Goal: Task Accomplishment & Management: Manage account settings

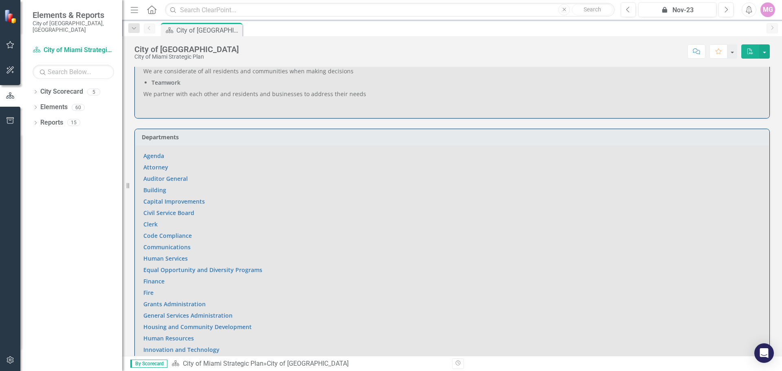
scroll to position [571, 0]
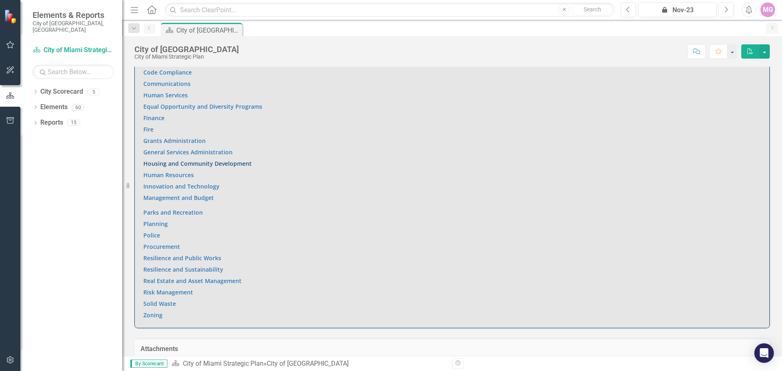
click at [158, 160] on link "Housing and Community Development" at bounding box center [197, 164] width 108 height 8
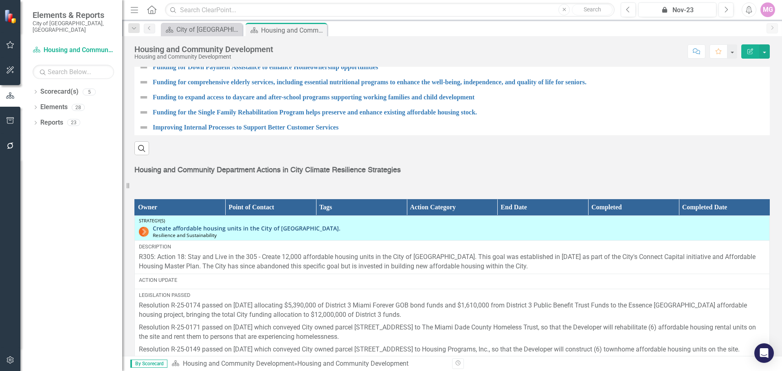
scroll to position [1061, 0]
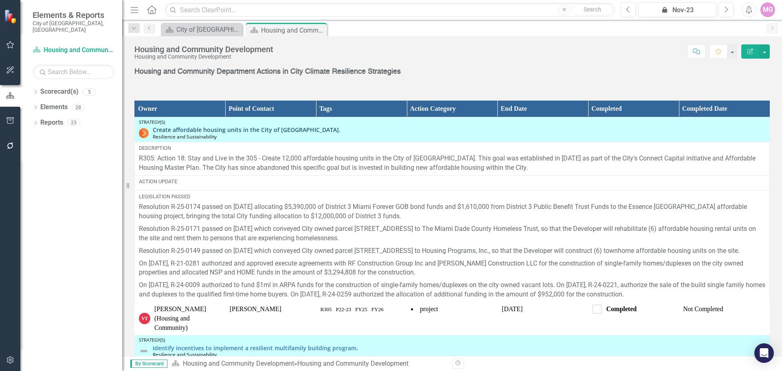
click at [202, 127] on link "Create affordable housing units in the City of [GEOGRAPHIC_DATA]." at bounding box center [459, 130] width 613 height 6
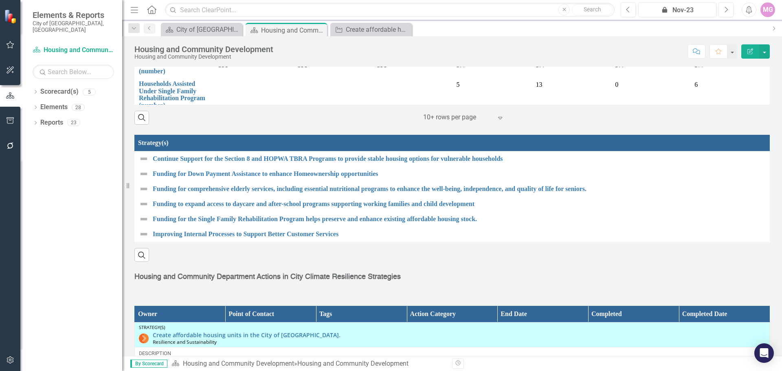
scroll to position [1100, 0]
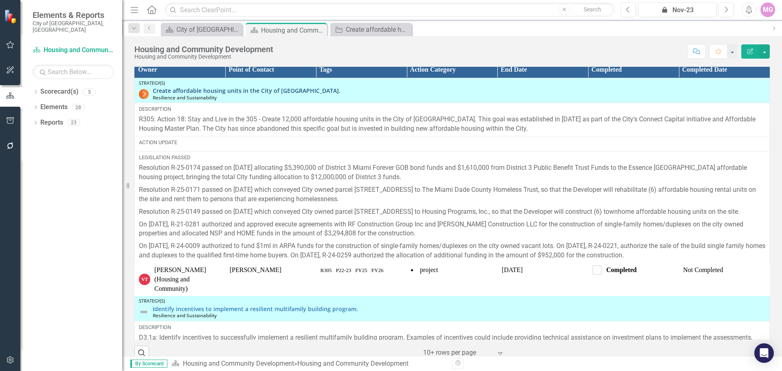
click at [247, 88] on link "Create affordable housing units in the City of [GEOGRAPHIC_DATA]." at bounding box center [459, 91] width 613 height 6
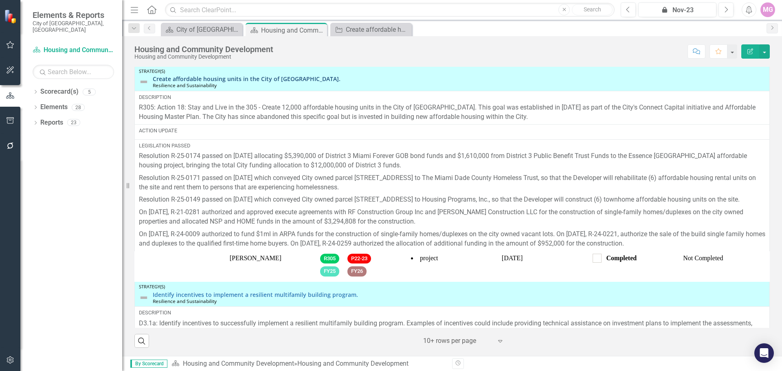
click at [269, 77] on link "Create affordable housing units in the City of [GEOGRAPHIC_DATA]." at bounding box center [459, 79] width 613 height 6
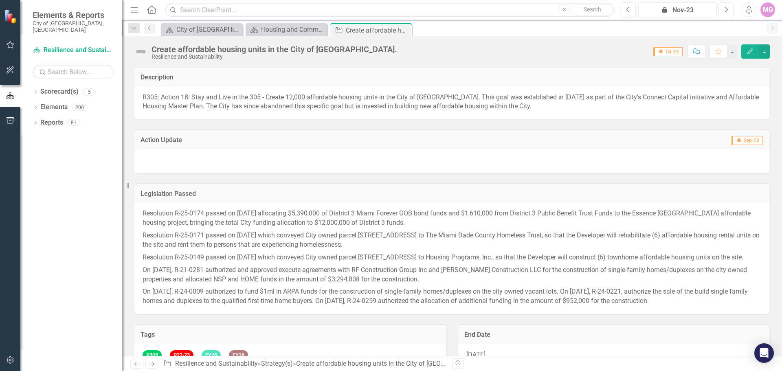
click at [728, 9] on icon "Next" at bounding box center [726, 9] width 4 height 7
click at [728, 9] on icon "button" at bounding box center [726, 10] width 3 height 6
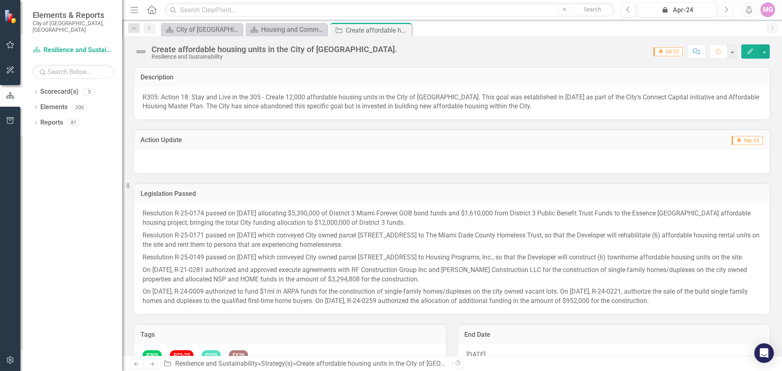
click at [727, 9] on icon "button" at bounding box center [726, 10] width 3 height 6
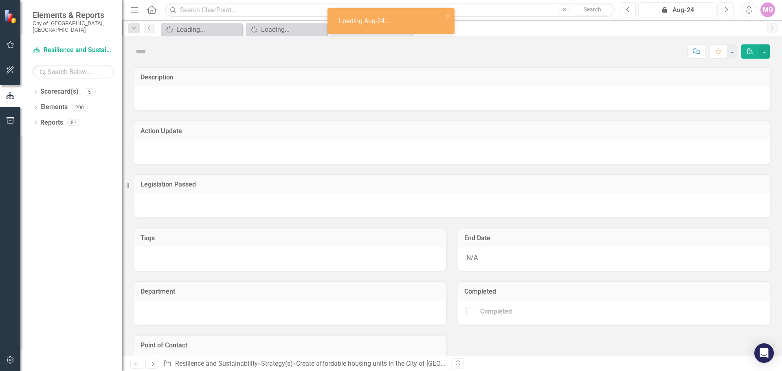
click at [727, 9] on icon "button" at bounding box center [726, 10] width 3 height 6
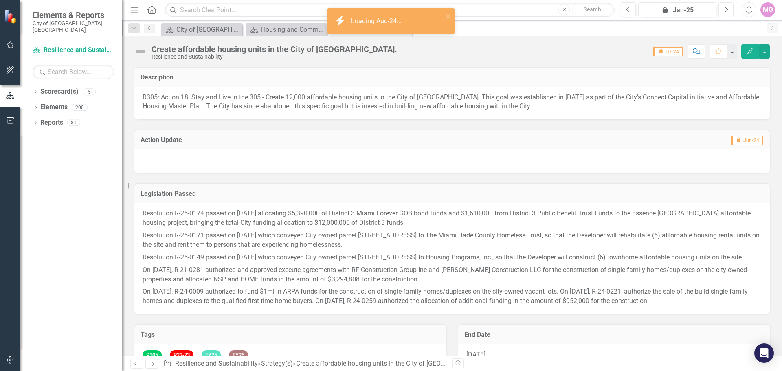
click at [727, 9] on icon "button" at bounding box center [726, 10] width 3 height 6
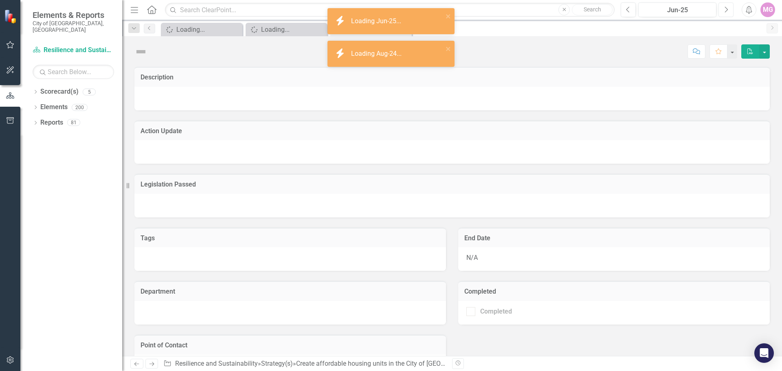
click at [727, 9] on icon "button" at bounding box center [726, 10] width 3 height 6
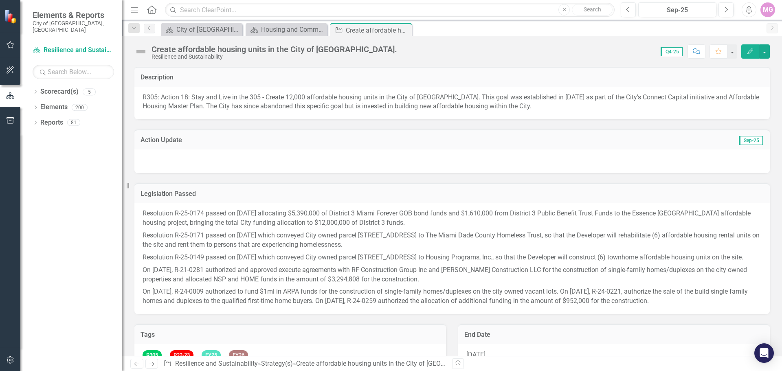
click at [153, 161] on div at bounding box center [452, 162] width 636 height 24
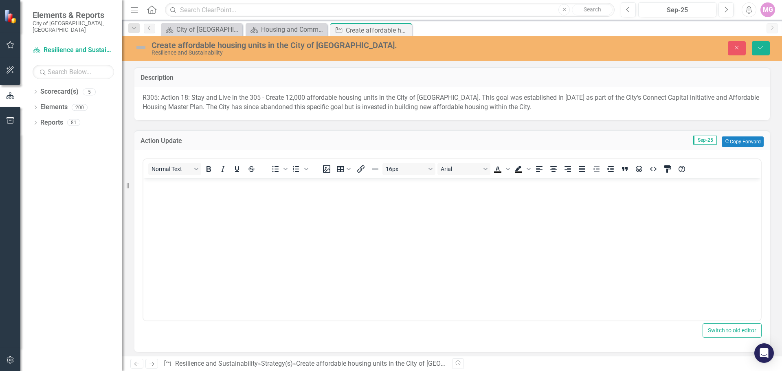
click at [160, 189] on p "Rich Text Area. Press ALT-0 for help." at bounding box center [452, 185] width 614 height 10
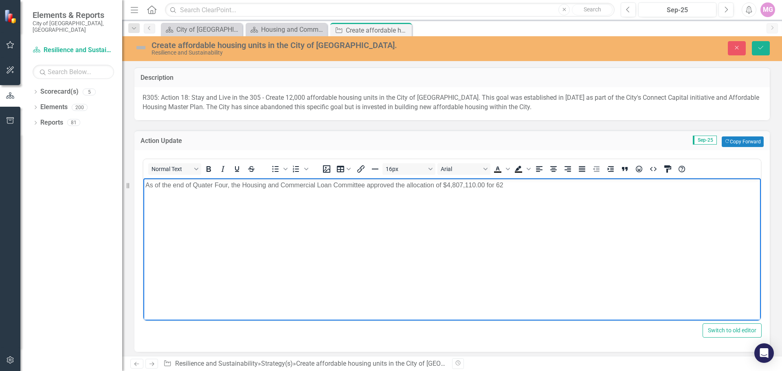
click at [516, 186] on p "As of the end of Quater Four, the Housing and Commercial Loan Committee approve…" at bounding box center [452, 185] width 614 height 10
click at [504, 187] on p "As of the end of Quater Four, the Housing and Commercial Loan Committee approve…" at bounding box center [452, 185] width 614 height 10
click at [637, 187] on p "As of the end of Quater Four, the Housing and Commercial Loan Committee approve…" at bounding box center [452, 185] width 614 height 10
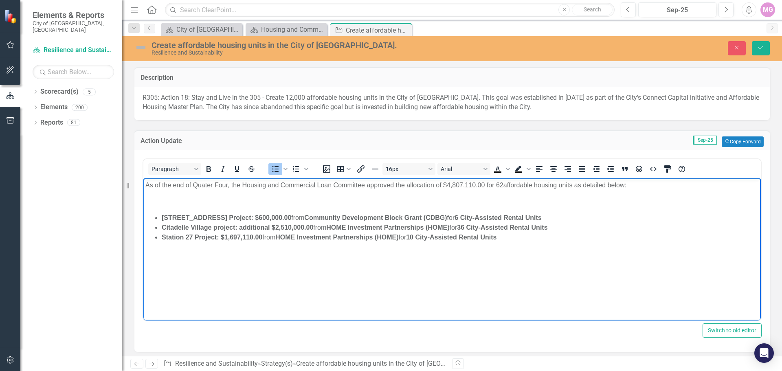
click at [164, 249] on body "As of the end of Quater Four, the Housing and Commercial Loan Committee approve…" at bounding box center [452, 239] width 618 height 122
click at [514, 237] on li "Station 27 Project: $1,697,110.00 from HOME Investment Partnerships (HOME) for …" at bounding box center [460, 237] width 597 height 10
click at [224, 247] on li "[PERSON_NAME]'s Landing $" at bounding box center [460, 247] width 597 height 10
click at [332, 247] on strong "[PERSON_NAME]'s Landing $955,728.00 from HOME Investment Parterships (HOME)" at bounding box center [293, 246] width 262 height 7
click at [395, 247] on li "[PERSON_NAME]'s Landing $955,728.00 from HOME Investment PartNerships (HOME)" at bounding box center [460, 247] width 597 height 10
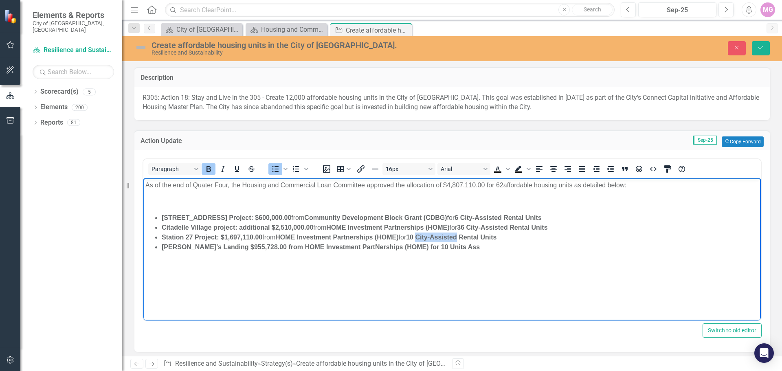
drag, startPoint x: 423, startPoint y: 237, endPoint x: 464, endPoint y: 237, distance: 40.8
click at [464, 237] on strong "10 City-Assisted Rental Units" at bounding box center [451, 237] width 90 height 7
drag, startPoint x: 448, startPoint y: 236, endPoint x: 475, endPoint y: 258, distance: 34.8
click at [487, 270] on body "As of the end of Quater Four, the Housing and Commercial Loan Committee approve…" at bounding box center [452, 239] width 618 height 122
drag, startPoint x: 421, startPoint y: 237, endPoint x: 524, endPoint y: 235, distance: 103.1
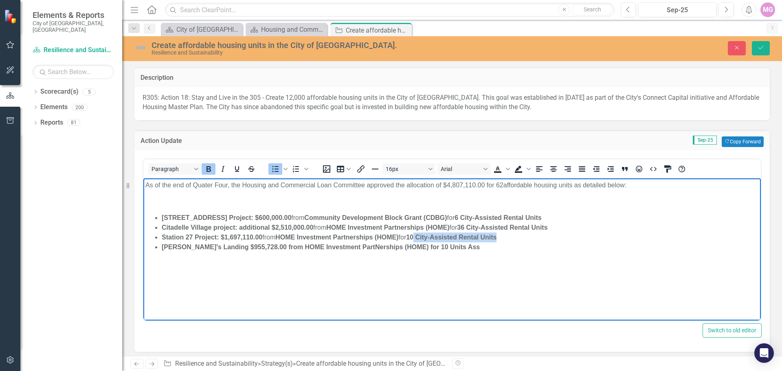
click at [524, 235] on li "Station 27 Project: $1,697,110.00 from HOME Investment Partnerships (HOME) for …" at bounding box center [460, 237] width 597 height 10
copy strong "City-Assisted Rental Units"
drag, startPoint x: 408, startPoint y: 248, endPoint x: 442, endPoint y: 247, distance: 33.4
click at [442, 247] on li "[PERSON_NAME]'s Landing $955,728.00 from HOME Investment PartNerships (HOME) fo…" at bounding box center [460, 247] width 597 height 10
click at [455, 247] on strong "[PERSON_NAME]'s Landing $955,728.00 from HOME Investment PartNerships (HOME) fo…" at bounding box center [346, 246] width 368 height 7
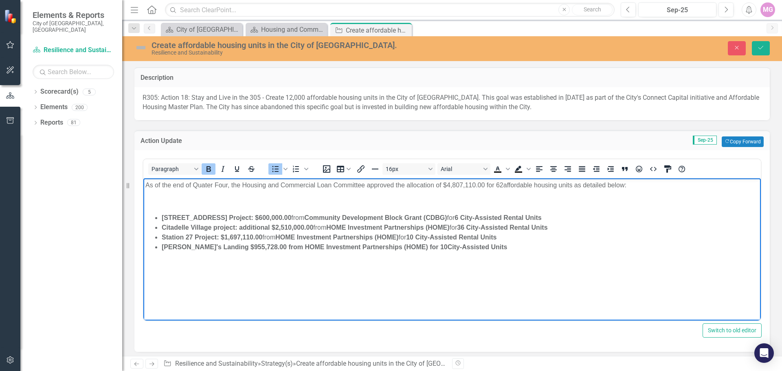
click at [522, 257] on body "As of the end of Quater Four, the Housing and Commercial Loan Committee approve…" at bounding box center [452, 239] width 618 height 122
drag, startPoint x: 452, startPoint y: 185, endPoint x: 452, endPoint y: 179, distance: 5.7
click at [452, 185] on p "As of the end of Quater Four, the Housing and Commercial Loan Committee approve…" at bounding box center [452, 185] width 614 height 10
click at [496, 283] on body "As of the end of Quater Four, the Housing and Commercial Loan Committee approve…" at bounding box center [452, 239] width 618 height 122
click at [388, 278] on body "As of the end of Quater Four, the Housing and Commercial Loan Committee approve…" at bounding box center [452, 239] width 618 height 122
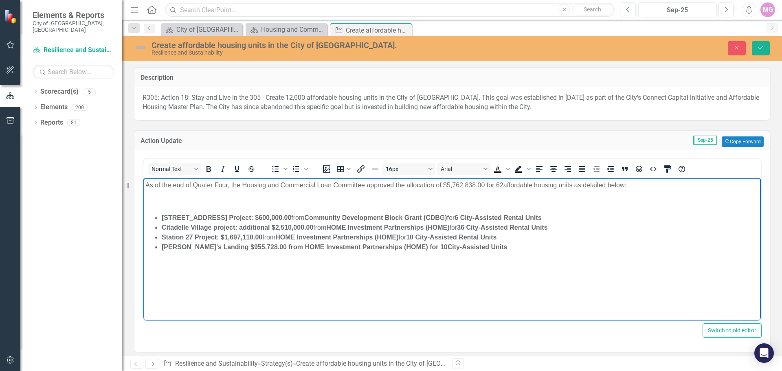
click at [153, 201] on p "Rich Text Area. Press ALT-0 for help." at bounding box center [452, 201] width 614 height 10
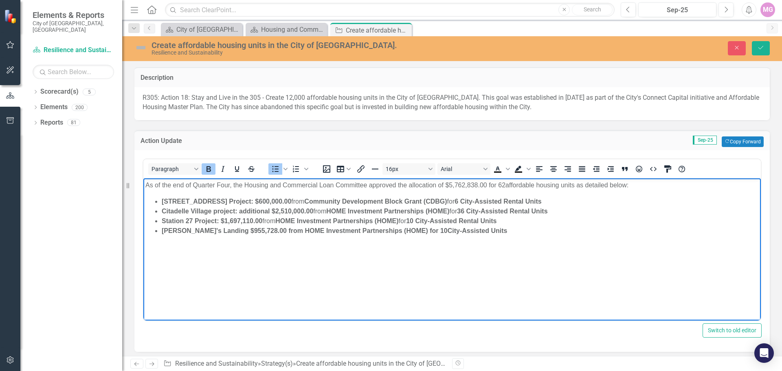
click at [272, 273] on body "As of the end of Quarter Four, the Housing and Commercial Loan Committee approv…" at bounding box center [452, 239] width 618 height 122
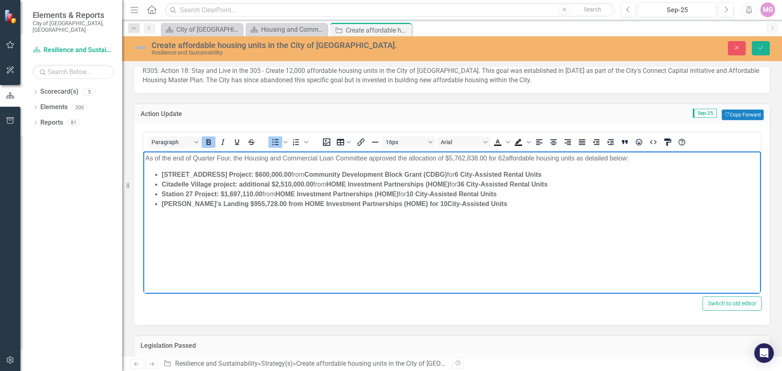
scroll to position [41, 0]
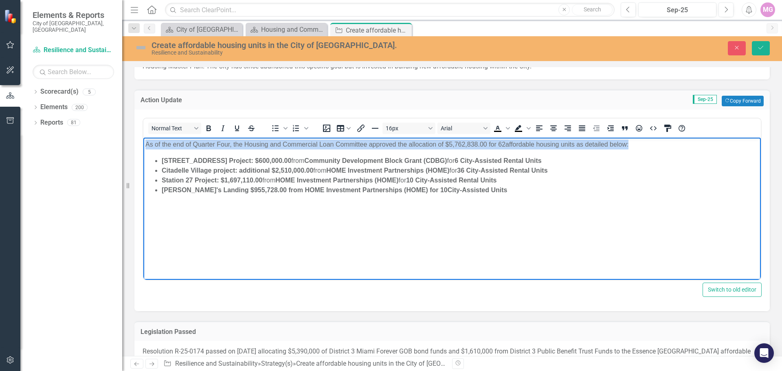
drag, startPoint x: 147, startPoint y: 146, endPoint x: 659, endPoint y: 143, distance: 512.3
click at [659, 143] on p "As of the end of Quarter Four, the Housing and Commercial Loan Committee approv…" at bounding box center [452, 144] width 614 height 10
copy p "As of the end of Quarter Four, the Housing and Commercial Loan Committee approv…"
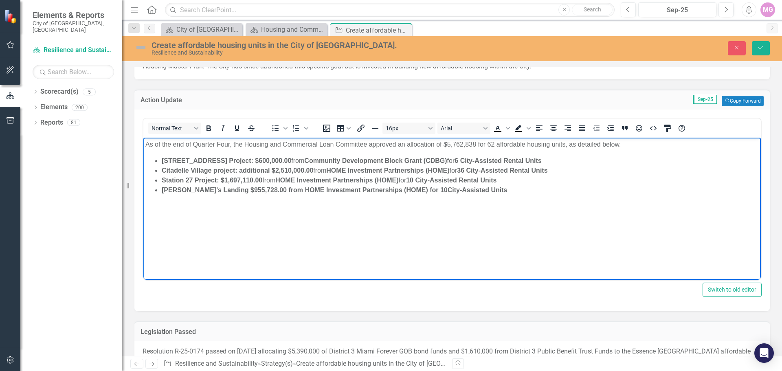
click at [326, 206] on body "As of the end of Quarter Four, the Housing and Commercial Loan Committee approv…" at bounding box center [452, 198] width 618 height 122
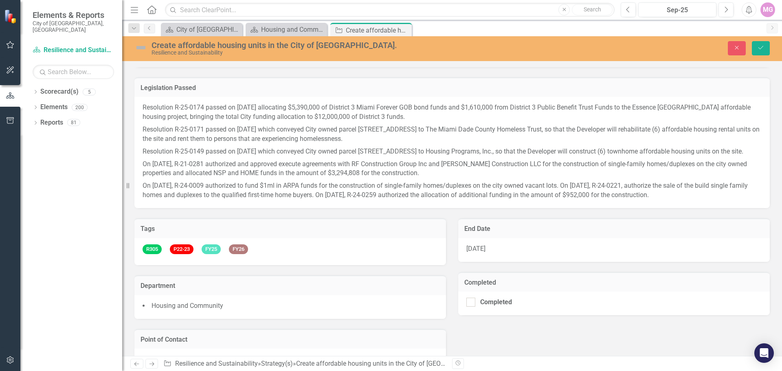
scroll to position [285, 0]
click at [153, 111] on p "Resolution R-25-0174 passed on [DATE] allocating $5,390,000 of District 3 Miami…" at bounding box center [452, 113] width 619 height 20
click at [151, 106] on p "Resolution R-25-0174 passed on [DATE] allocating $5,390,000 of District 3 Miami…" at bounding box center [452, 113] width 619 height 20
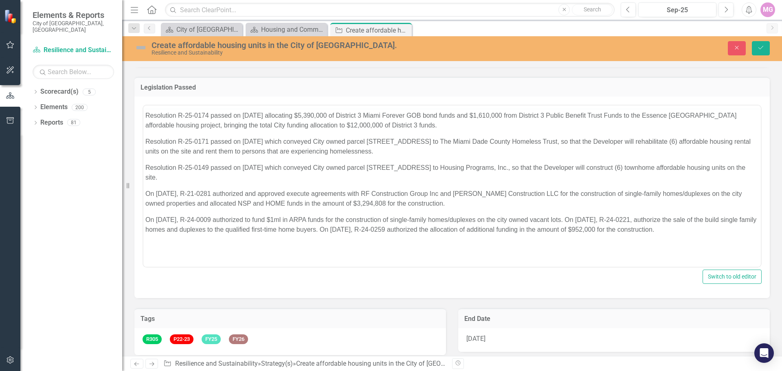
scroll to position [0, 0]
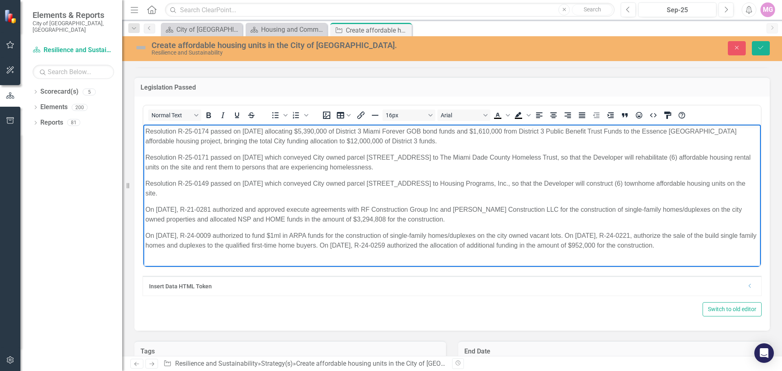
click at [146, 128] on p "Resolution R-25-0174 passed on [DATE] allocating $5,390,000 of District 3 Miami…" at bounding box center [452, 137] width 614 height 20
click at [145, 132] on p "Resolution R-25-0174 passed on [DATE] allocating $5,390,000 of District 3 Miami…" at bounding box center [452, 137] width 614 height 20
paste body "Rich Text Area. Press ALT-0 for help."
drag, startPoint x: 399, startPoint y: 131, endPoint x: 711, endPoint y: 140, distance: 311.9
click at [711, 140] on p "The Housing and Commercial Loan Committee approved the allocation of $600,000.0…" at bounding box center [452, 137] width 614 height 20
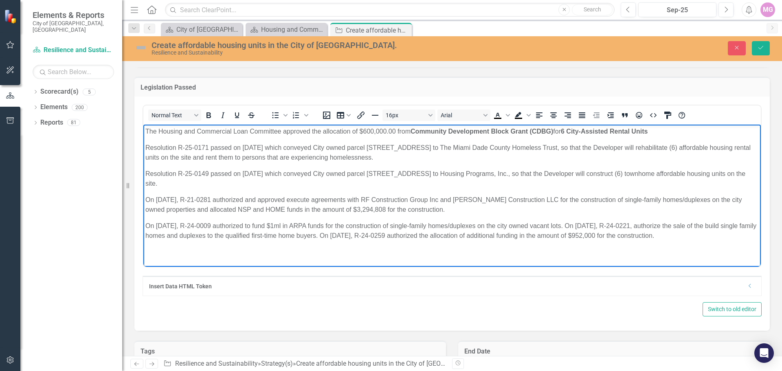
click at [145, 130] on p "The Housing and Commercial Loan Committee approved the allocation of $600,000.0…" at bounding box center [452, 132] width 614 height 10
click at [202, 142] on body "oN [DATE], The Housing and Commercial Loan Committee approved the allocation of…" at bounding box center [452, 187] width 618 height 125
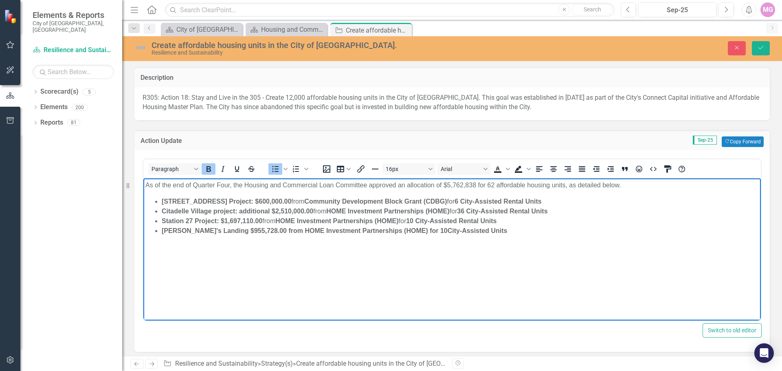
drag, startPoint x: 473, startPoint y: 230, endPoint x: 286, endPoint y: 411, distance: 260.2
click at [143, 233] on html "As of the end of Quarter Four, the Housing and Commercial Loan Committee approv…" at bounding box center [452, 239] width 618 height 122
drag, startPoint x: 447, startPoint y: 185, endPoint x: 476, endPoint y: 185, distance: 28.9
click at [476, 185] on p "As of the end of Quarter Four, the Housing and Commercial Loan Committee approv…" at bounding box center [452, 185] width 614 height 10
click at [499, 185] on p "As of the end of Quarter Four, the Housing and Commercial Loan Committee approv…" at bounding box center [452, 185] width 614 height 10
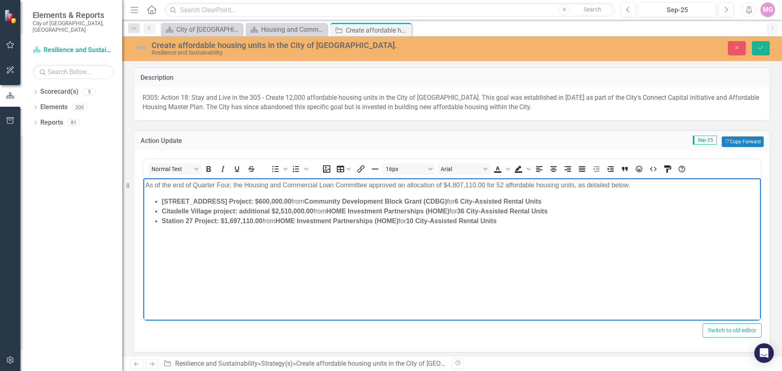
click at [262, 271] on body "As of the end of Quarter Four, the Housing and Commercial Loan Committee approv…" at bounding box center [452, 239] width 618 height 122
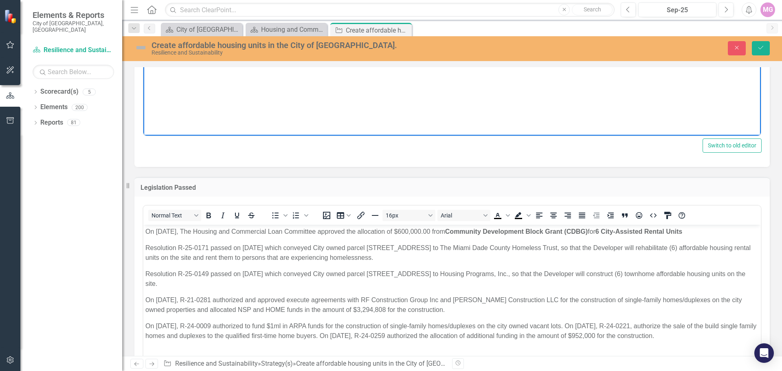
scroll to position [285, 0]
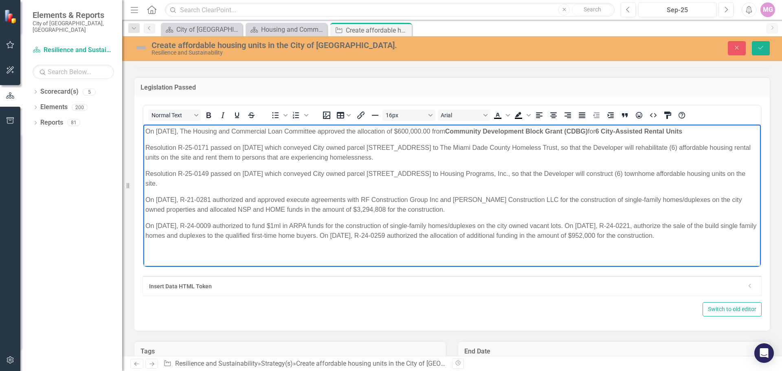
click at [450, 132] on p "On [DATE], The Housing and Commercial Loan Committee approved the allocation of…" at bounding box center [452, 132] width 614 height 10
click at [412, 131] on p "On [DATE], The Housing and Commercial Loan Committee approved the allocation of…" at bounding box center [452, 132] width 614 height 10
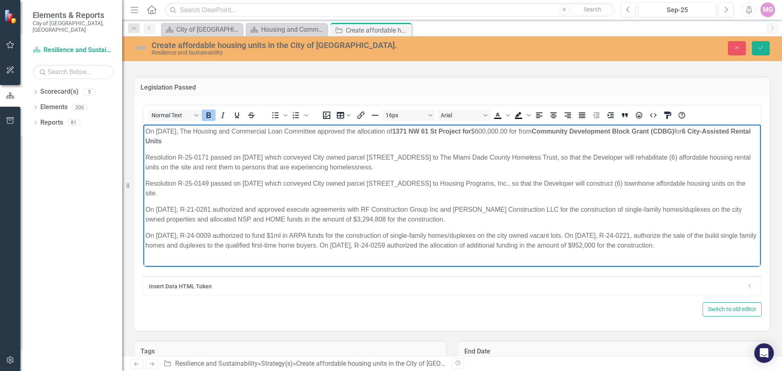
click at [491, 206] on p "On [DATE], R-21-0281 authorized and approved execute agreements with RF Constru…" at bounding box center [452, 215] width 614 height 20
click at [492, 131] on p "On [DATE], The Housing and Commercial Loan Committee approved the allocation of…" at bounding box center [452, 137] width 614 height 20
click at [146, 156] on p "Resolution R-25-0171 passed on [DATE] which conveyed City owned parcel [STREET_…" at bounding box center [452, 163] width 614 height 20
drag, startPoint x: 220, startPoint y: 156, endPoint x: 740, endPoint y: 259, distance: 530.5
click at [740, 259] on body "On [DATE], The Housing and Commercial Loan Committee approved the allocation of…" at bounding box center [452, 192] width 618 height 134
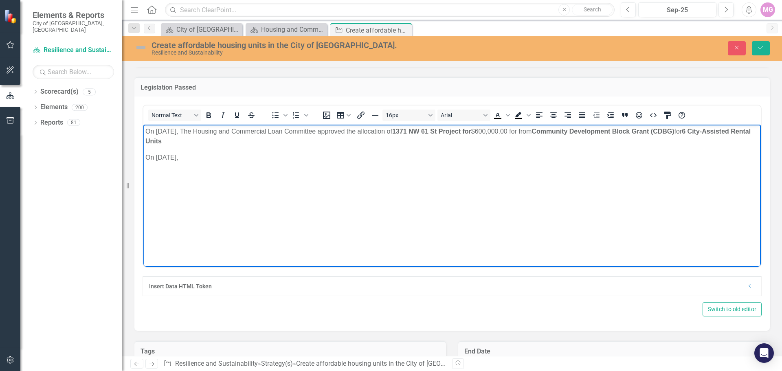
drag, startPoint x: 199, startPoint y: 129, endPoint x: 403, endPoint y: 130, distance: 204.2
click at [403, 130] on p "On [DATE], The Housing and Commercial Loan Committee approved the allocation of…" at bounding box center [452, 137] width 614 height 20
copy p "The Housing and Commercial Loan Committee approved the allocation"
click at [229, 158] on p "On [DATE]," at bounding box center [452, 158] width 614 height 10
click at [435, 157] on p "On [DATE], The Housing and Commercial Loan Committee approved the allocation of" at bounding box center [452, 158] width 614 height 10
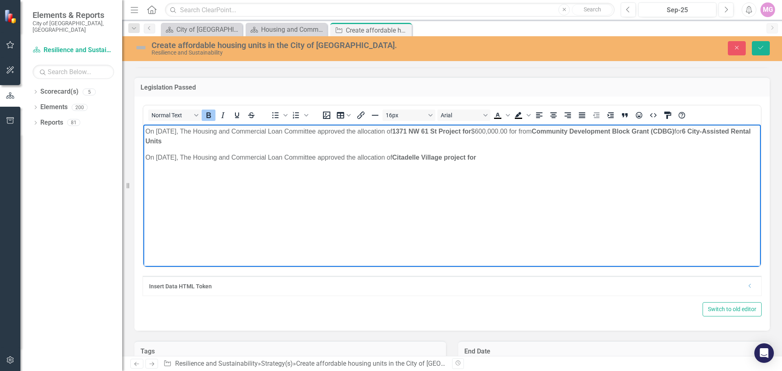
click at [540, 129] on p "On [DATE], The Housing and Commercial Loan Committee approved the allocation of…" at bounding box center [452, 137] width 614 height 20
click at [522, 158] on p "On [DATE], The Housing and Commercial Loan Committee approved the allocation of…" at bounding box center [452, 158] width 614 height 10
drag, startPoint x: 219, startPoint y: 156, endPoint x: 431, endPoint y: 157, distance: 211.9
click at [431, 157] on p "On [DATE], The Housing and Commercial Loan Committee approved the allocation of…" at bounding box center [452, 163] width 614 height 20
copy p "The Housing and Commercial Loan Committee approved the allocation of"
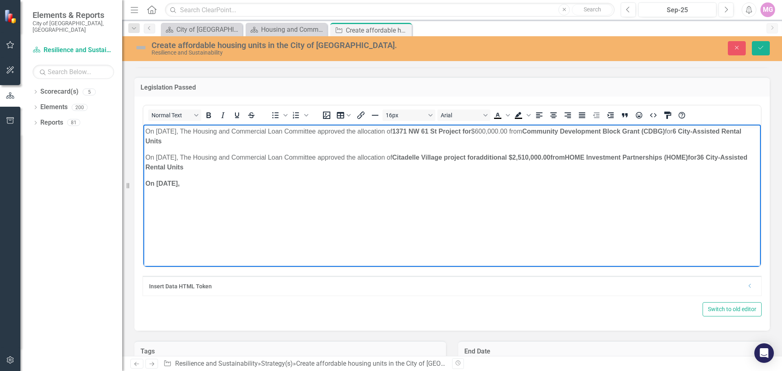
click at [224, 183] on p "On [DATE]," at bounding box center [452, 184] width 614 height 10
click at [314, 216] on body "On [DATE], The Housing and Commercial Loan Committee approved the allocation of…" at bounding box center [452, 186] width 618 height 122
click at [462, 183] on p "On [DATE], The Housing and Commercial Loan Committee approved the allocation of" at bounding box center [452, 184] width 614 height 10
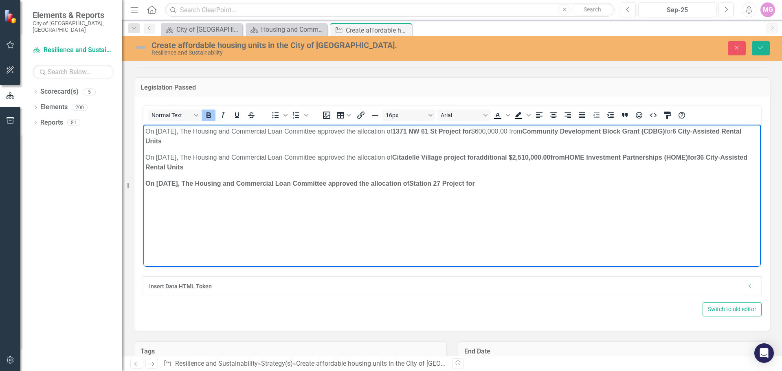
click at [523, 184] on p "On [DATE], The Housing and Commercial Loan Committee approved the allocation of…" at bounding box center [452, 184] width 614 height 10
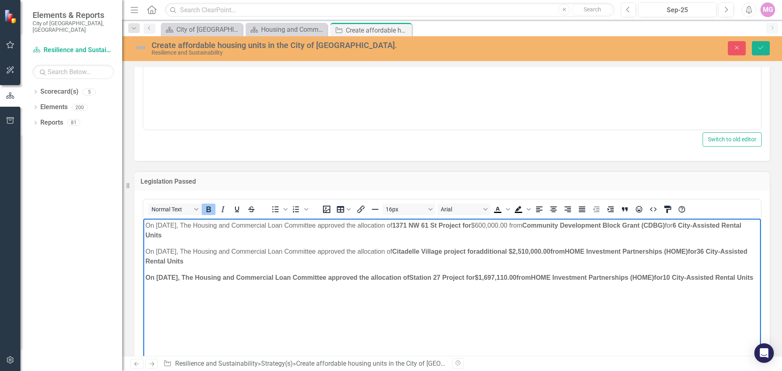
scroll to position [311, 0]
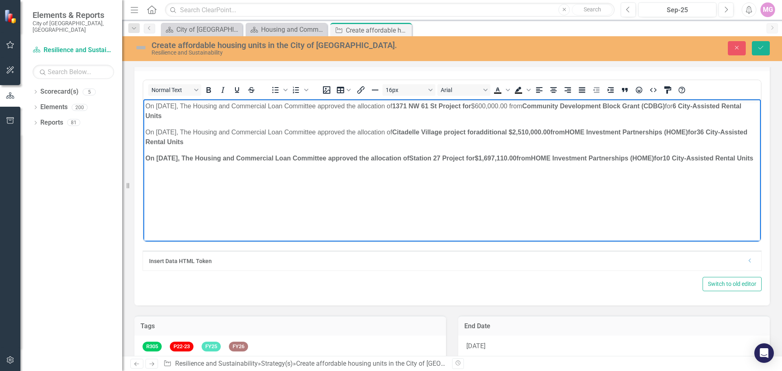
drag, startPoint x: 146, startPoint y: 106, endPoint x: 282, endPoint y: 179, distance: 154.6
click at [282, 179] on body "On [DATE], The Housing and Commercial Loan Committee approved the allocation of…" at bounding box center [452, 160] width 618 height 122
click at [206, 89] on icon "Bold" at bounding box center [209, 90] width 10 height 10
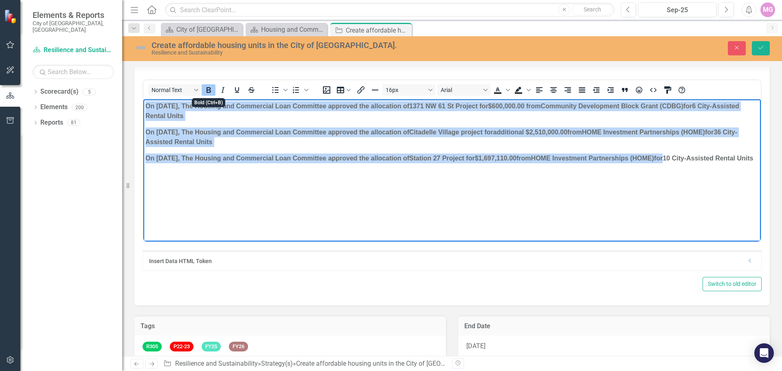
click at [206, 89] on icon "Bold" at bounding box center [209, 90] width 10 height 10
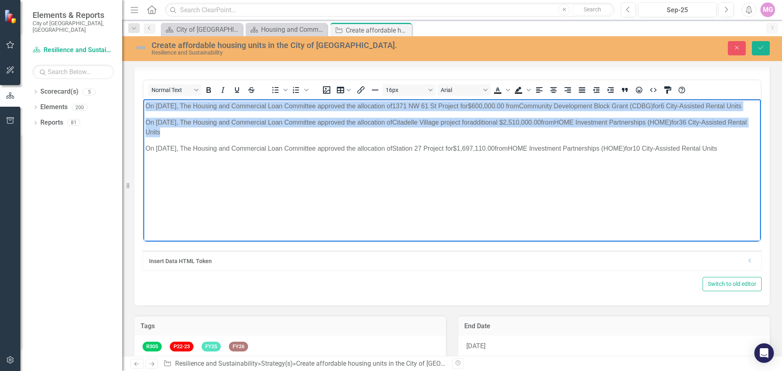
click at [219, 183] on body "On [DATE], The Housing and Commercial Loan Committee approved the allocation of…" at bounding box center [452, 160] width 618 height 122
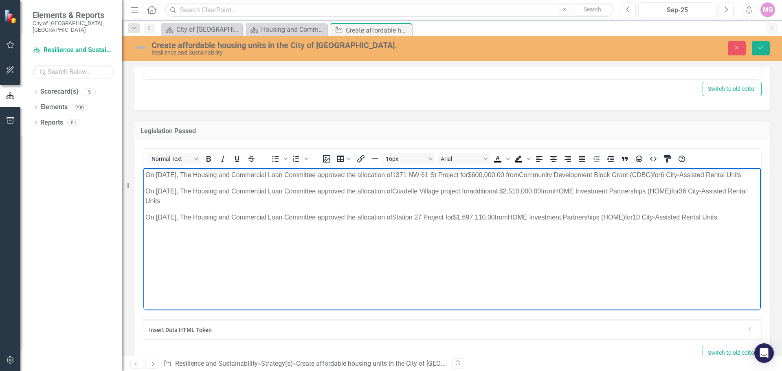
scroll to position [229, 0]
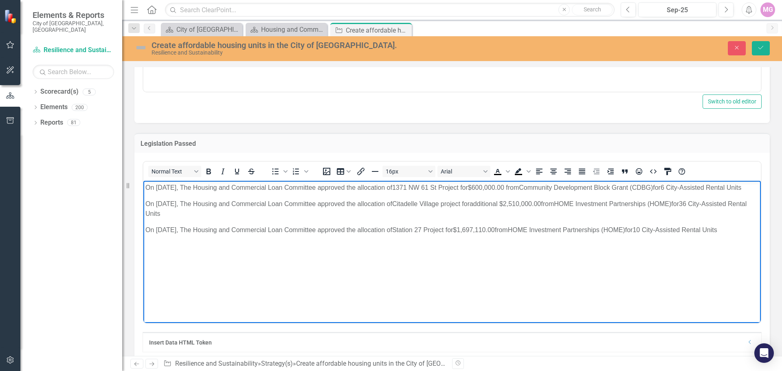
click at [164, 193] on p "On [DATE], The Housing and Commercial Loan Committee approved the allocation of…" at bounding box center [452, 188] width 614 height 10
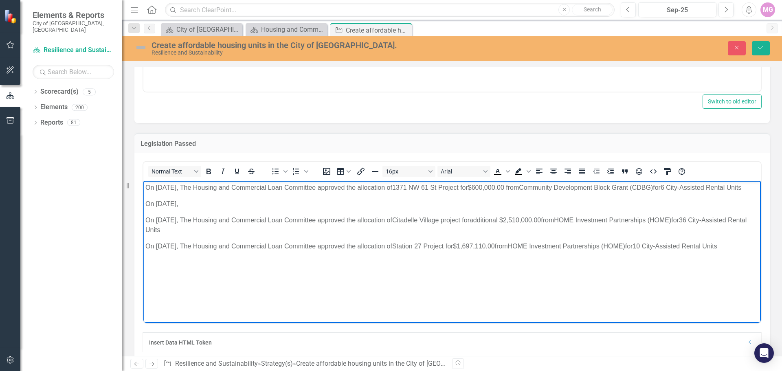
drag, startPoint x: 200, startPoint y: 187, endPoint x: 413, endPoint y: 188, distance: 212.7
click at [413, 188] on p "On [DATE], The Housing and Commercial Loan Committee approved the allocation of…" at bounding box center [452, 188] width 614 height 10
copy p "The Housing and Commercial Loan Committee approved the allocation of"
click at [204, 209] on p "On [DATE]," at bounding box center [452, 204] width 614 height 10
drag, startPoint x: 599, startPoint y: 229, endPoint x: 727, endPoint y: 227, distance: 127.6
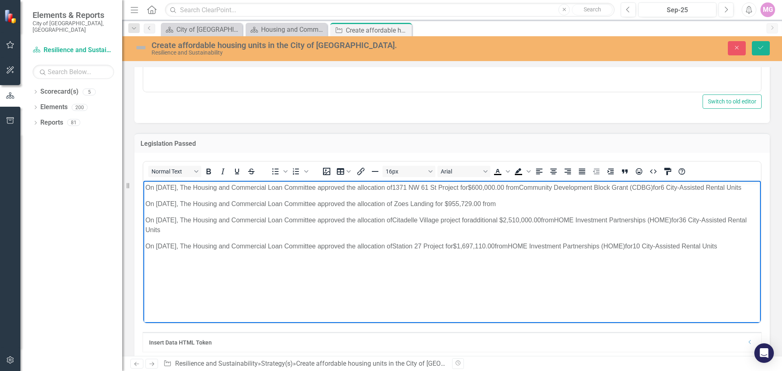
click at [727, 227] on p "On [DATE], The Housing and Commercial Loan Committee approved the allocation of…" at bounding box center [452, 226] width 614 height 20
copy p "HOME Investment Partnerships (HOME) for"
click at [522, 209] on p "On [DATE], The Housing and Commercial Loan Committee approved the allocation of…" at bounding box center [452, 204] width 614 height 10
click at [488, 209] on p "On [DATE], The Housing and Commercial Loan Committee approved the allocation of…" at bounding box center [452, 204] width 614 height 10
click at [663, 209] on p "On [DATE], The Housing and Commercial Loan Committee approved the allocation of…" at bounding box center [452, 204] width 614 height 10
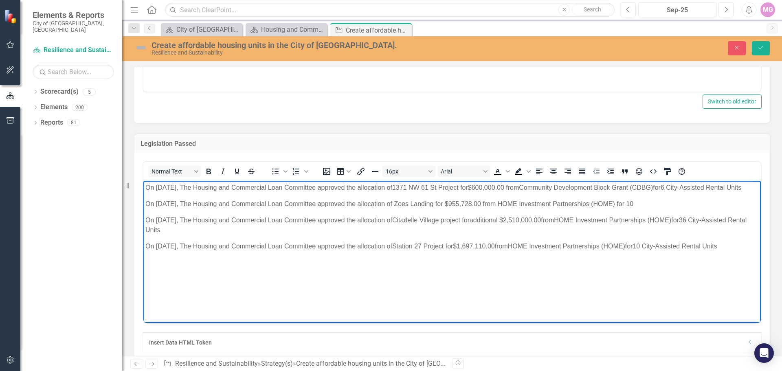
drag, startPoint x: 691, startPoint y: 256, endPoint x: 750, endPoint y: 264, distance: 59.6
click at [750, 251] on p "On [DATE], The Housing and Commercial Loan Committee approved the allocation of…" at bounding box center [452, 247] width 614 height 10
copy p "City-Assisted Rental Units"
click at [661, 209] on p "On [DATE], The Housing and Commercial Loan Committee approved the allocation of…" at bounding box center [452, 204] width 614 height 10
drag, startPoint x: 414, startPoint y: 212, endPoint x: 734, endPoint y: 206, distance: 320.0
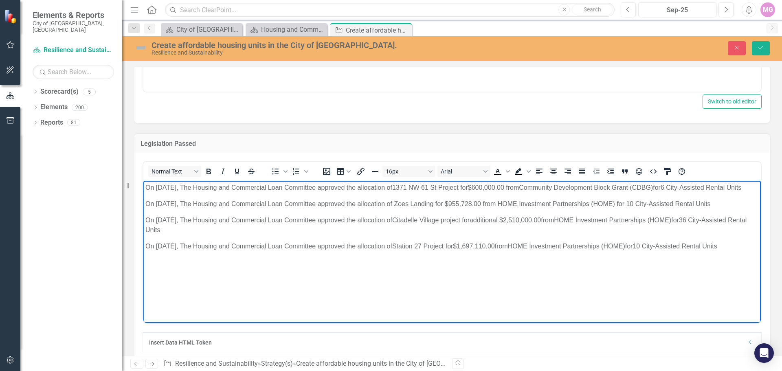
click at [734, 206] on body "On [DATE], The Housing and Commercial Loan Committee approved the allocation of…" at bounding box center [452, 242] width 618 height 122
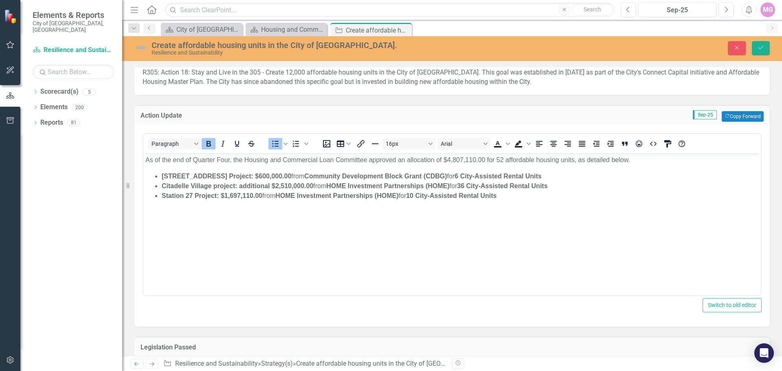
scroll to position [0, 0]
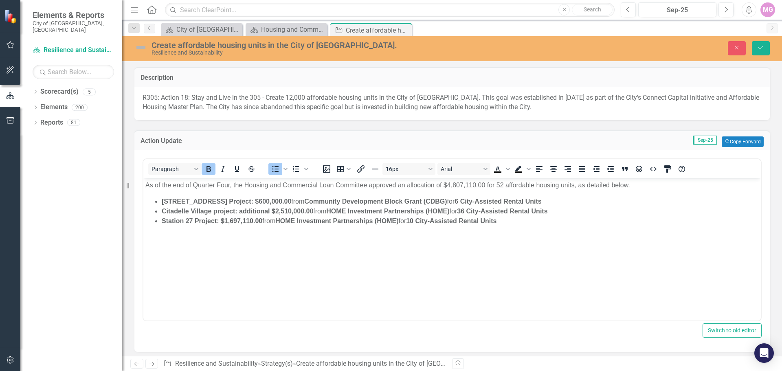
click at [518, 223] on li "Station 27 Project: $1,697,110.00 from HOME Investment Partnerships (HOME) for …" at bounding box center [460, 221] width 597 height 10
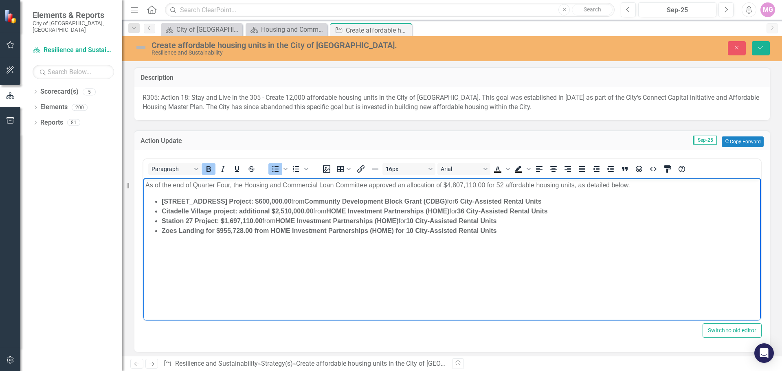
click at [448, 183] on p "As of the end of Quarter Four, the Housing and Commercial Loan Committee approv…" at bounding box center [452, 185] width 614 height 10
drag, startPoint x: 448, startPoint y: 185, endPoint x: 477, endPoint y: 185, distance: 28.5
click at [477, 185] on p "As of the end of Quarter Four, the Housing and Commercial Loan Committee approv…" at bounding box center [452, 185] width 614 height 10
click at [500, 185] on p "As of the end of Quarter Four, the Housing and Commercial Loan Committee approv…" at bounding box center [452, 185] width 614 height 10
click at [534, 248] on body "As of the end of Quarter Four, the Housing and Commercial Loan Committee approv…" at bounding box center [452, 239] width 618 height 122
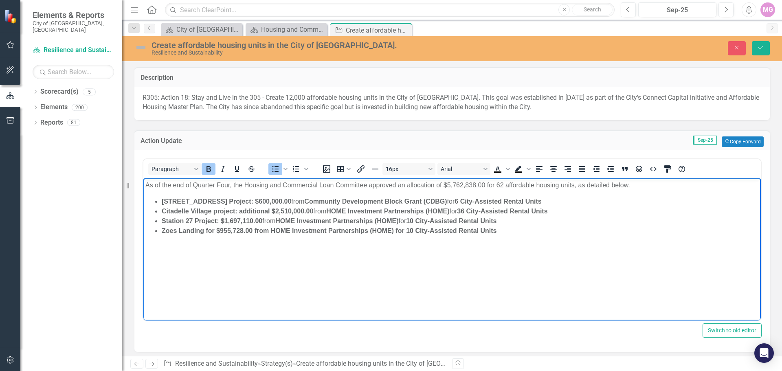
scroll to position [82, 0]
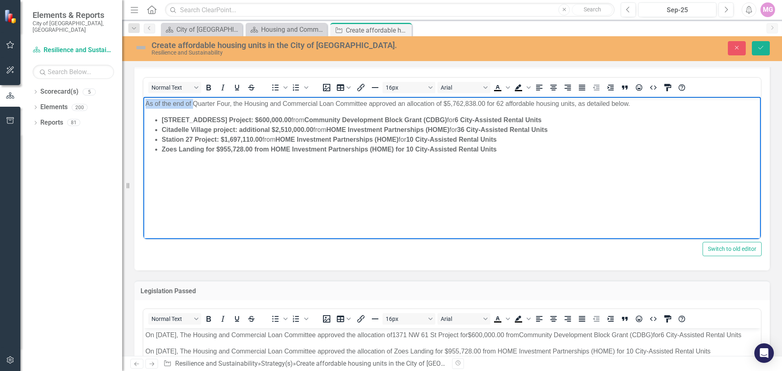
drag, startPoint x: 145, startPoint y: 105, endPoint x: 193, endPoint y: 104, distance: 47.7
click at [193, 104] on body "As of the end of Quarter Four, the Housing and Commercial Loan Committee approv…" at bounding box center [452, 158] width 618 height 122
click at [315, 189] on body "During Quarter Four, the Housing and Commercial Loan Committee approved an allo…" at bounding box center [452, 158] width 618 height 122
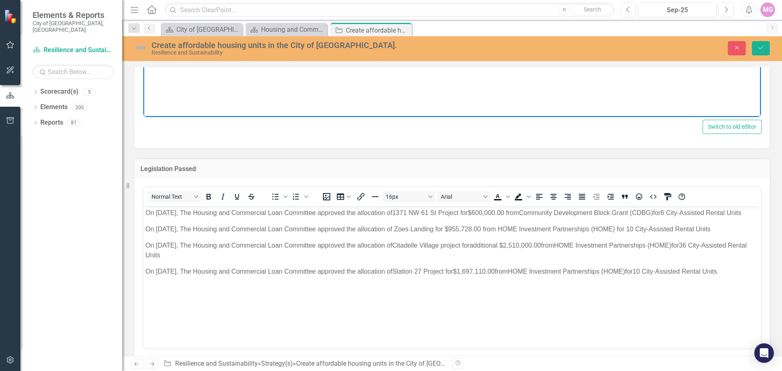
scroll to position [285, 0]
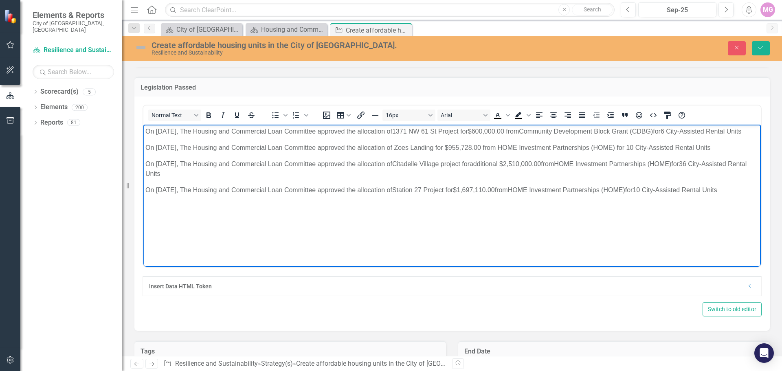
click at [412, 245] on body "On [DATE], The Housing and Commercial Loan Committee approved the allocation of…" at bounding box center [452, 186] width 618 height 122
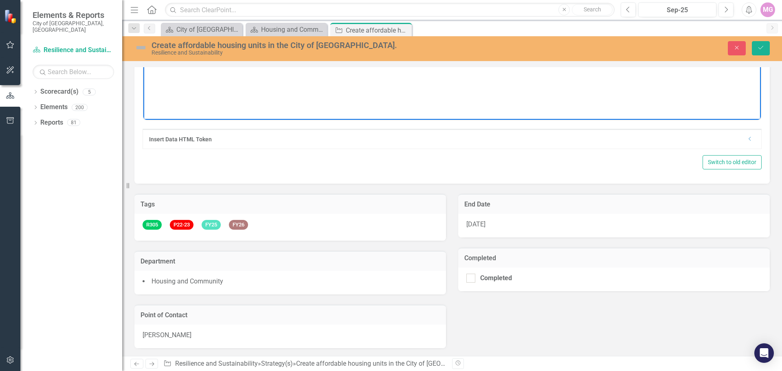
click at [196, 338] on div "[PERSON_NAME]" at bounding box center [290, 337] width 312 height 24
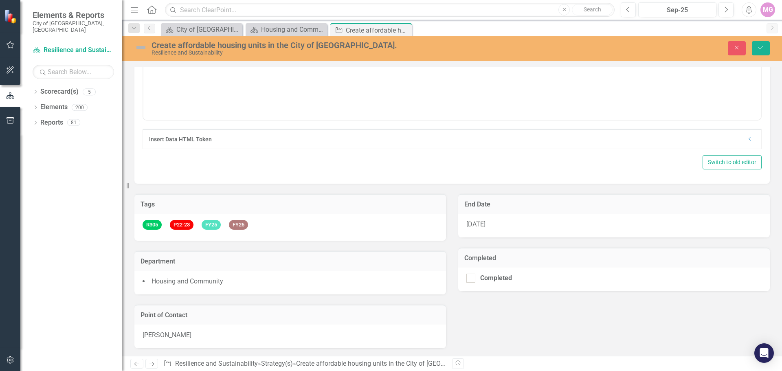
click at [196, 338] on div "[PERSON_NAME]" at bounding box center [290, 337] width 312 height 24
click at [196, 338] on input "[PERSON_NAME]" at bounding box center [290, 338] width 295 height 15
type input "[PERSON_NAME]"
click at [632, 335] on div "Tags R305 P22-23 FY25 FY26 Department Housing and Community Point of Contact [P…" at bounding box center [452, 272] width 648 height 176
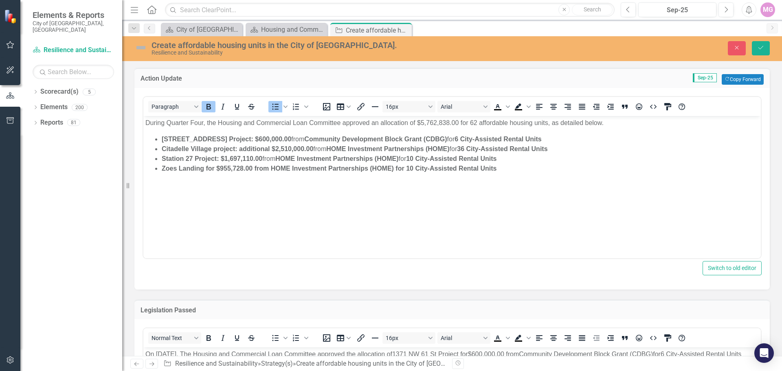
scroll to position [0, 0]
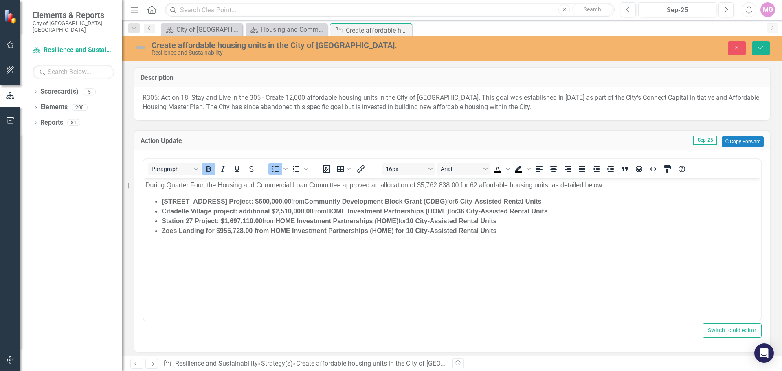
click at [144, 47] on img at bounding box center [140, 47] width 13 height 13
click at [763, 49] on icon "Save" at bounding box center [761, 48] width 7 height 6
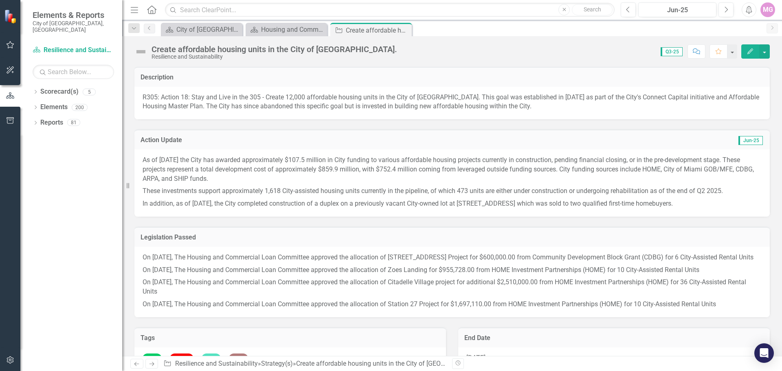
click at [152, 13] on icon "Home" at bounding box center [151, 9] width 11 height 9
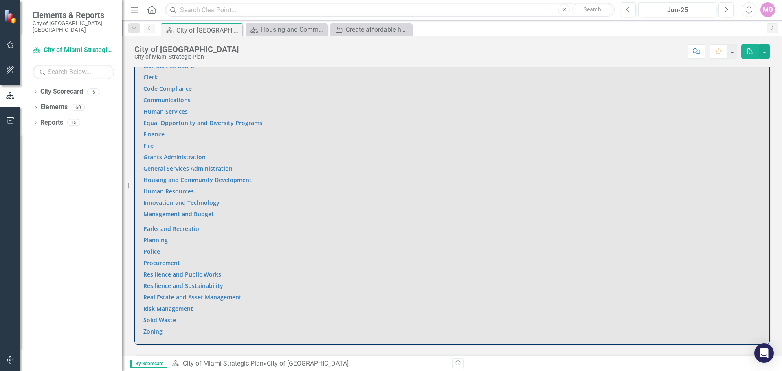
scroll to position [631, 0]
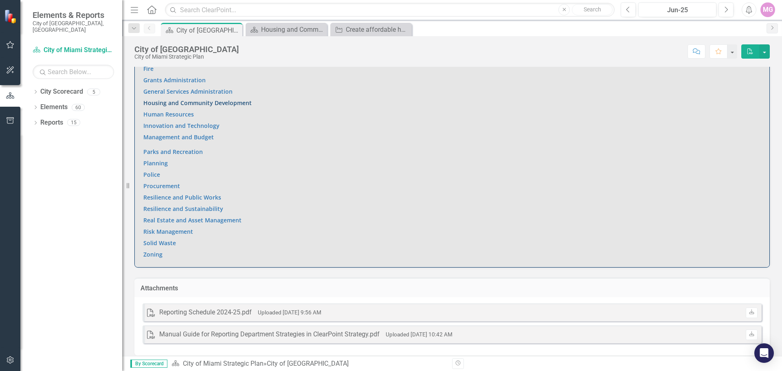
click at [191, 99] on link "Housing and Community Development" at bounding box center [197, 103] width 108 height 8
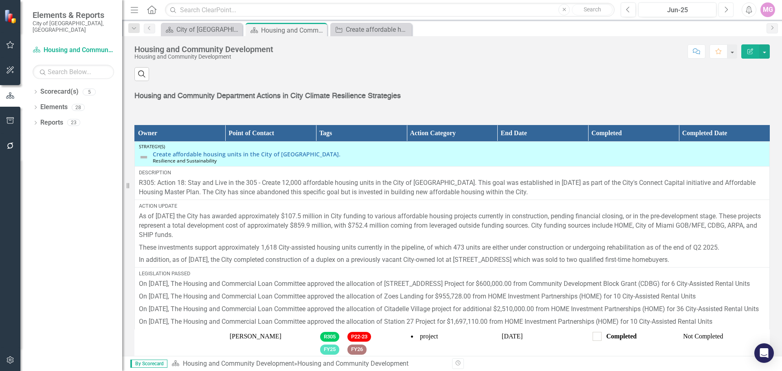
click at [729, 12] on button "Next" at bounding box center [726, 9] width 15 height 15
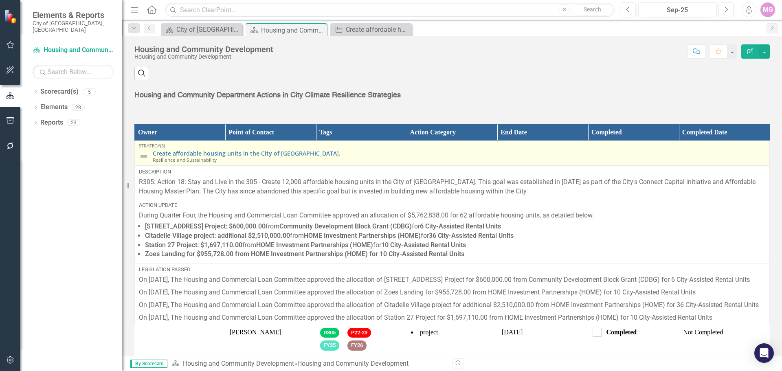
click at [143, 161] on img at bounding box center [144, 157] width 10 height 10
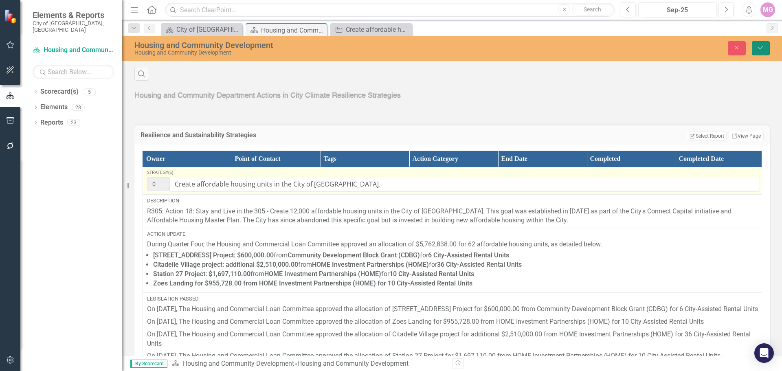
click at [760, 54] on button "Save" at bounding box center [761, 48] width 18 height 14
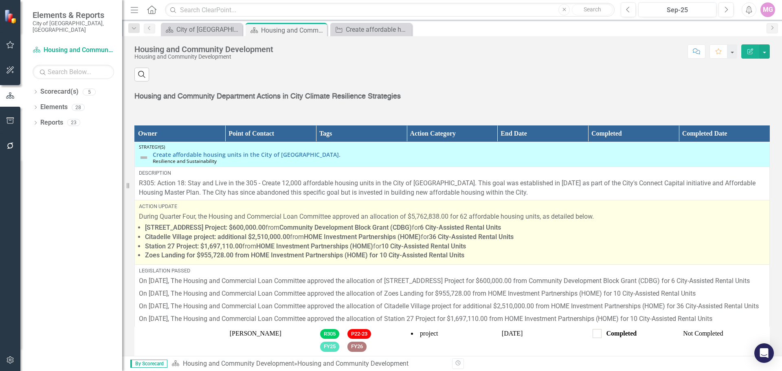
scroll to position [1060, 0]
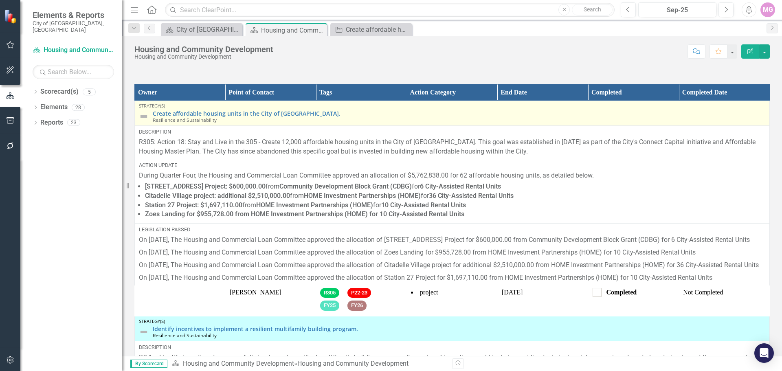
click at [142, 121] on img at bounding box center [144, 117] width 10 height 10
click at [167, 117] on link "Create affordable housing units in the City of [GEOGRAPHIC_DATA]." at bounding box center [459, 113] width 613 height 6
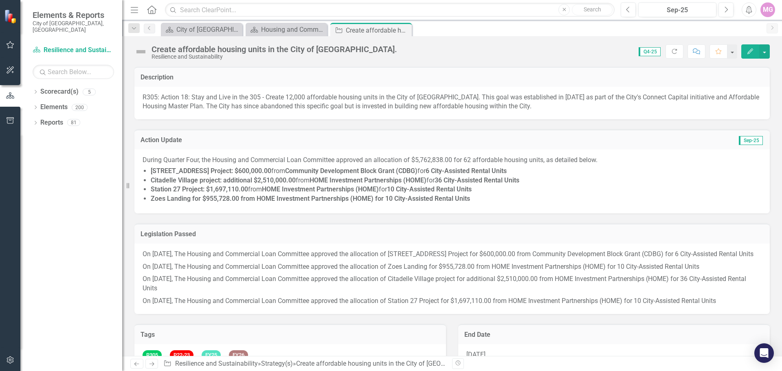
click at [140, 48] on img at bounding box center [140, 51] width 13 height 13
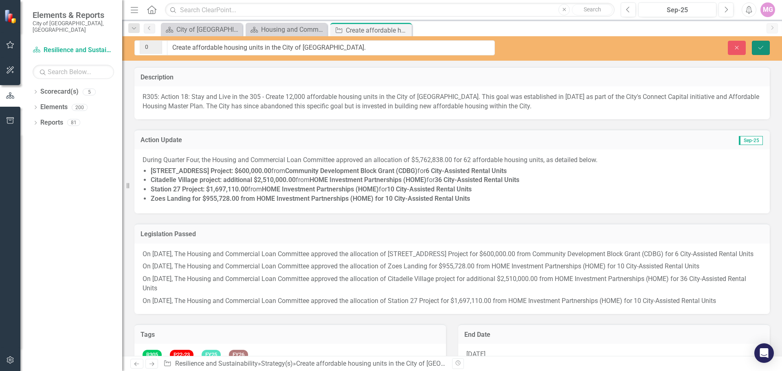
click at [759, 44] on button "Save" at bounding box center [761, 48] width 18 height 14
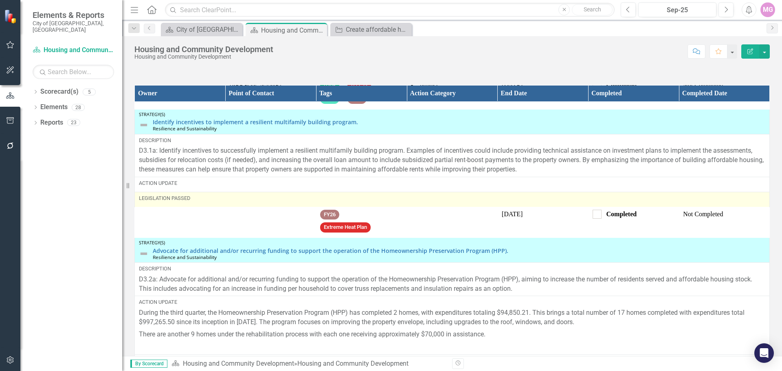
scroll to position [163, 0]
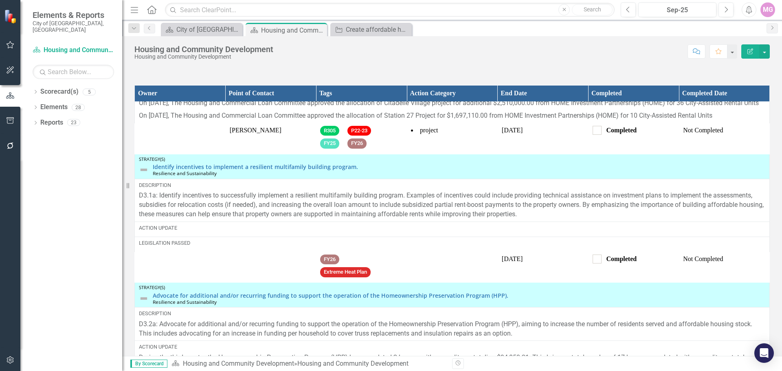
click at [137, 12] on icon "Menu" at bounding box center [134, 9] width 11 height 9
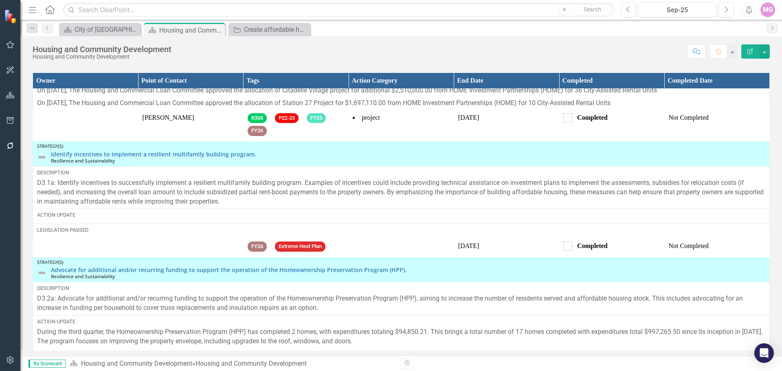
scroll to position [1047, 0]
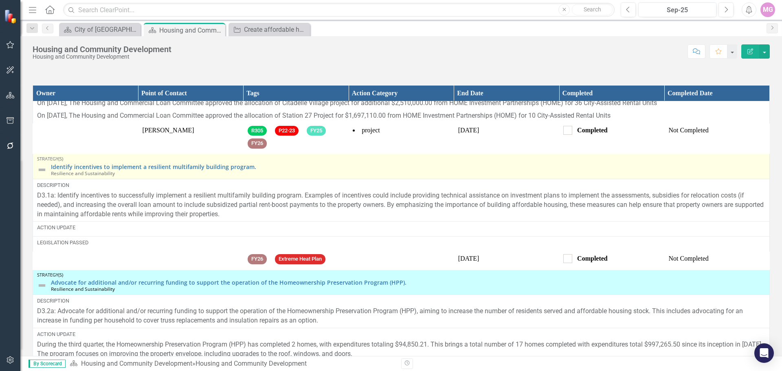
click at [42, 175] on img at bounding box center [42, 170] width 10 height 10
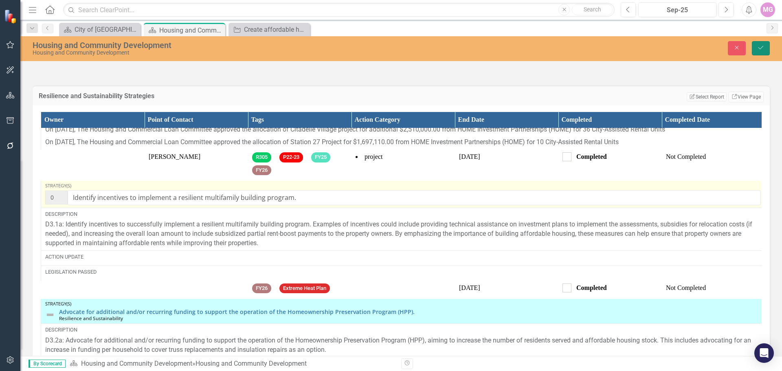
click at [761, 44] on button "Save" at bounding box center [761, 48] width 18 height 14
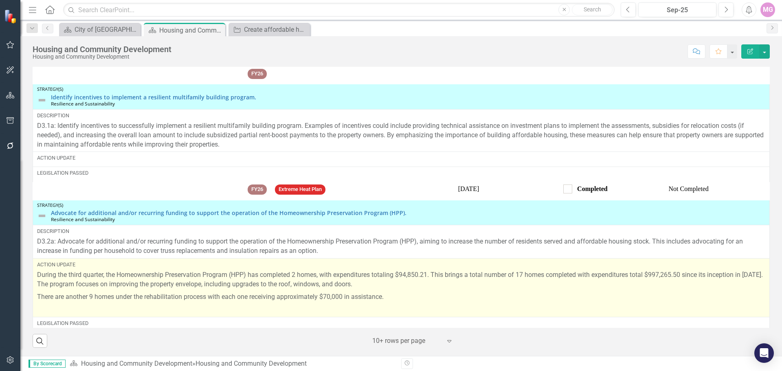
scroll to position [238, 0]
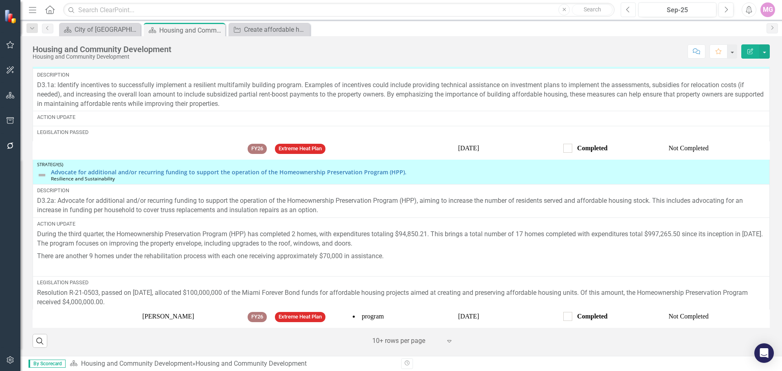
click at [629, 7] on icon "button" at bounding box center [628, 10] width 3 height 6
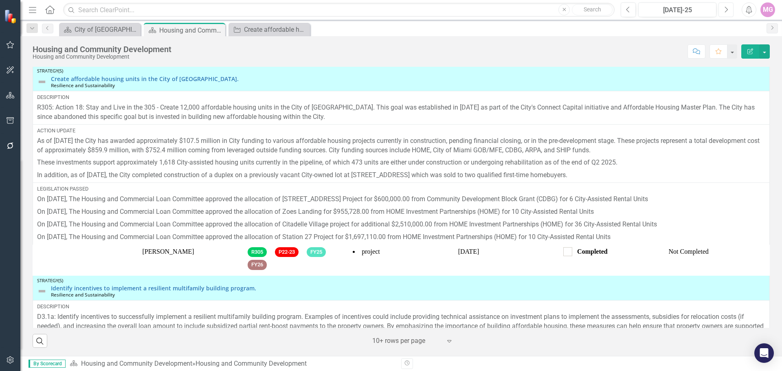
click at [725, 11] on icon "Next" at bounding box center [726, 9] width 4 height 7
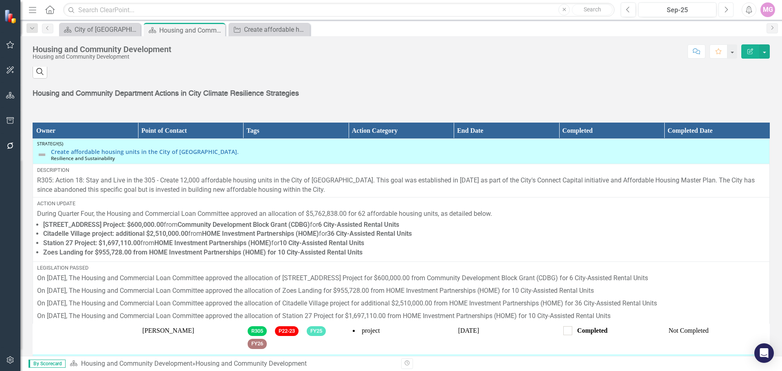
scroll to position [1007, 0]
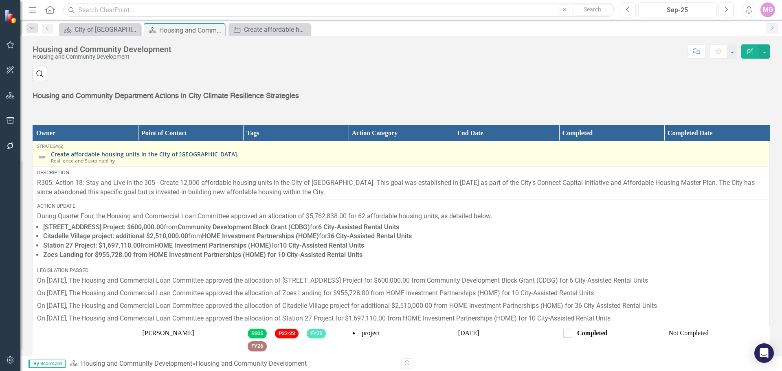
click at [120, 157] on link "Create affordable housing units in the City of [GEOGRAPHIC_DATA]." at bounding box center [408, 154] width 715 height 6
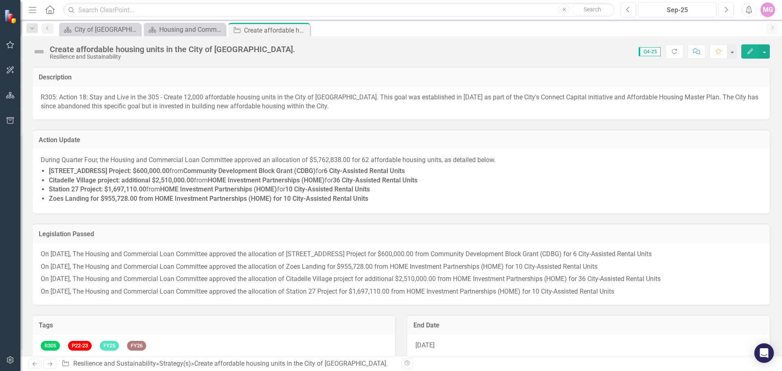
click at [120, 158] on p "During Quarter Four, the Housing and Commercial Loan Committee approved an allo…" at bounding box center [401, 160] width 721 height 9
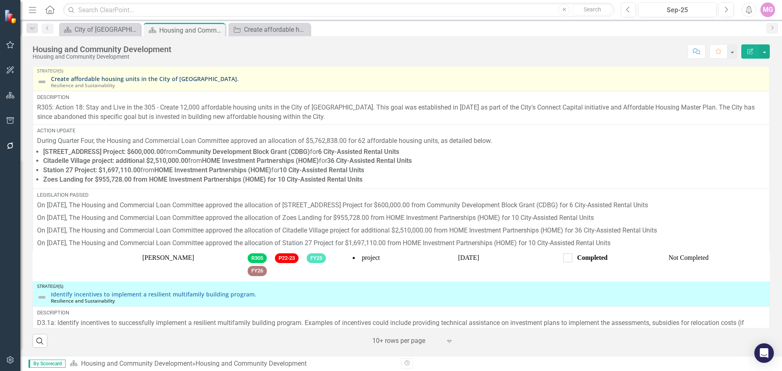
click at [173, 77] on link "Create affordable housing units in the City of [GEOGRAPHIC_DATA]." at bounding box center [408, 79] width 715 height 6
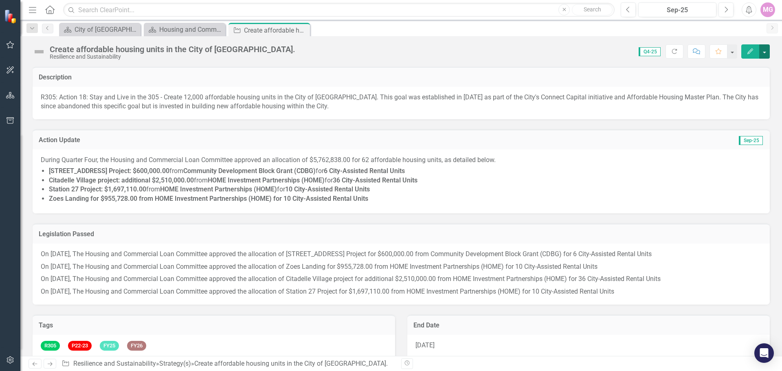
click at [763, 53] on button "button" at bounding box center [765, 51] width 11 height 14
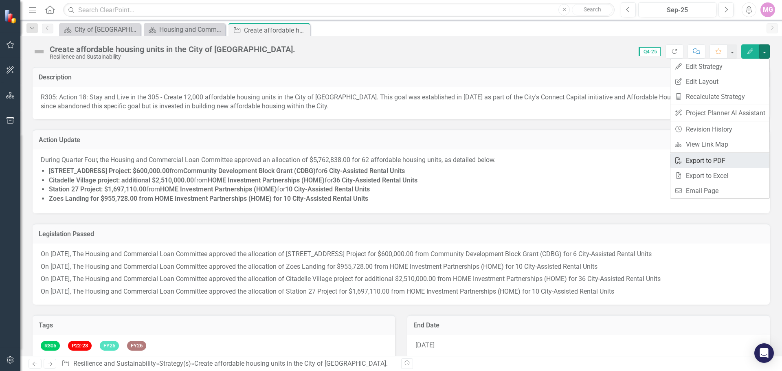
click at [700, 164] on link "PDF Export to PDF" at bounding box center [720, 160] width 99 height 15
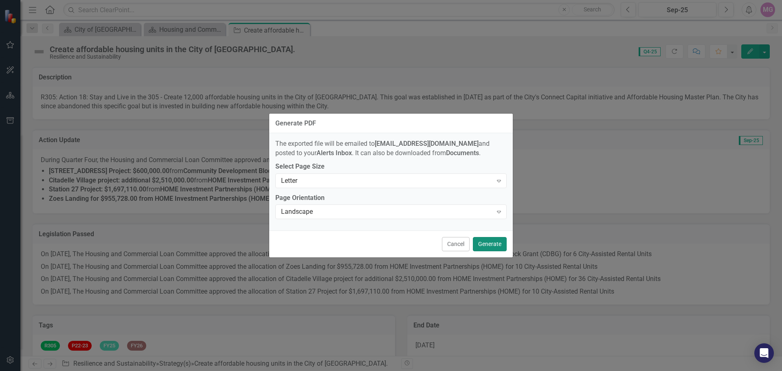
click at [502, 242] on button "Generate" at bounding box center [490, 244] width 34 height 14
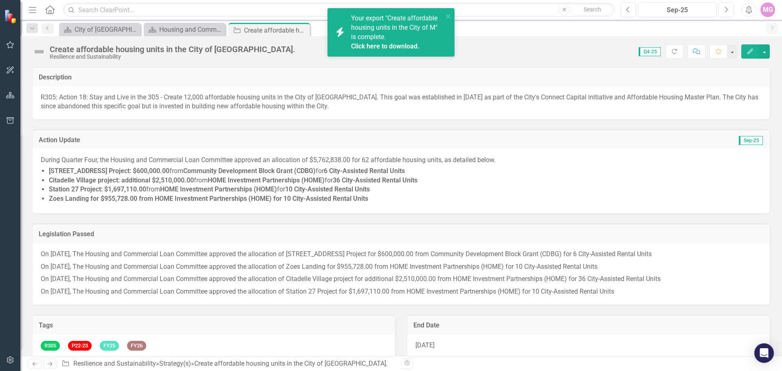
click at [369, 47] on link "Click here to download." at bounding box center [385, 46] width 68 height 8
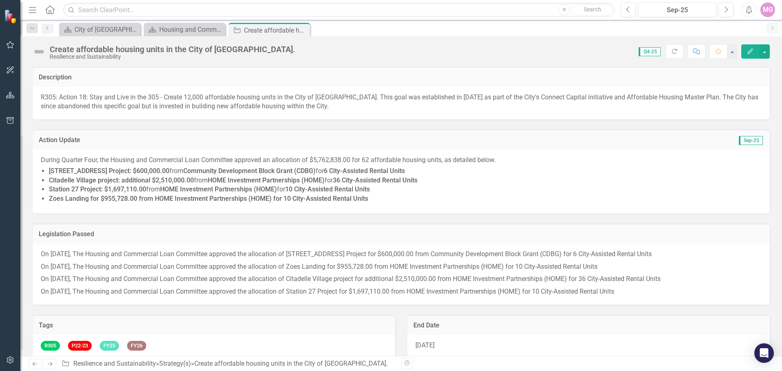
click at [171, 55] on div "Resilience and Sustainability" at bounding box center [173, 57] width 246 height 6
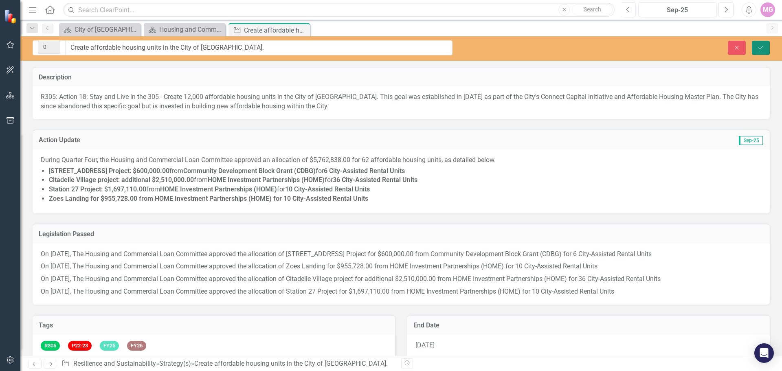
click at [760, 45] on icon "Save" at bounding box center [761, 48] width 7 height 6
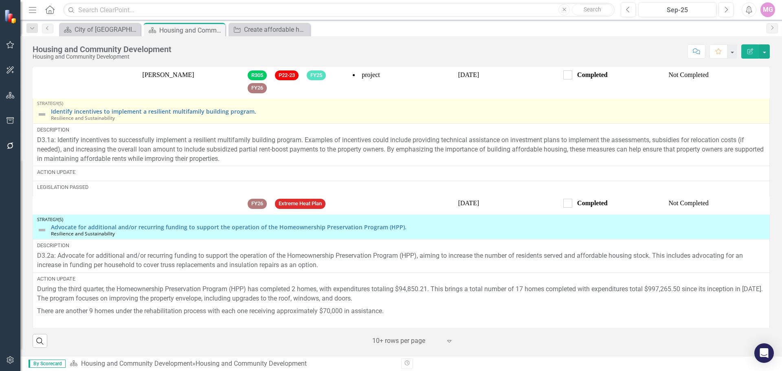
scroll to position [204, 0]
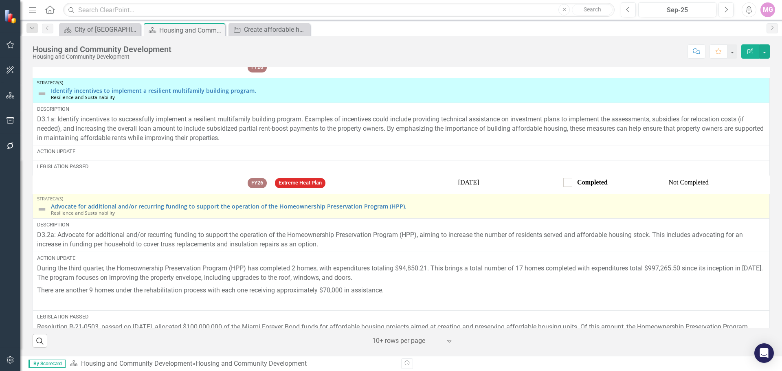
click at [41, 207] on img at bounding box center [42, 210] width 10 height 10
click at [41, 209] on img at bounding box center [42, 210] width 10 height 10
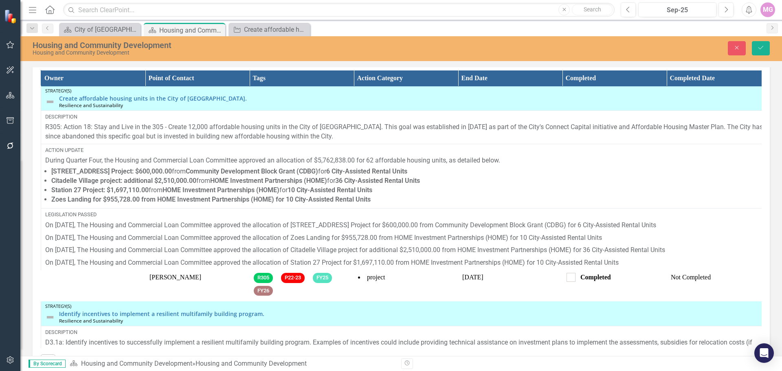
scroll to position [0, 0]
click at [762, 46] on icon "Save" at bounding box center [761, 48] width 7 height 6
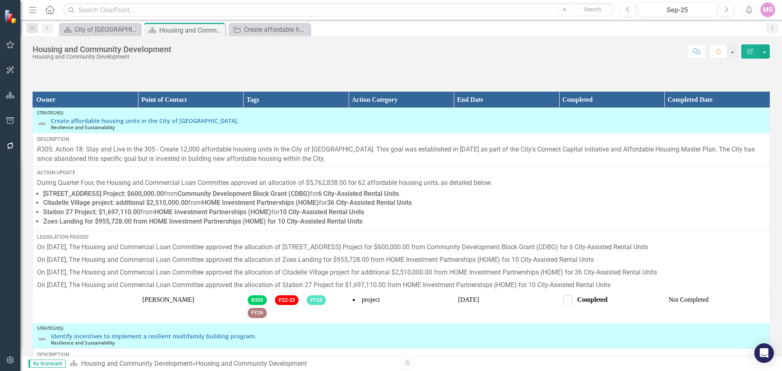
scroll to position [1060, 0]
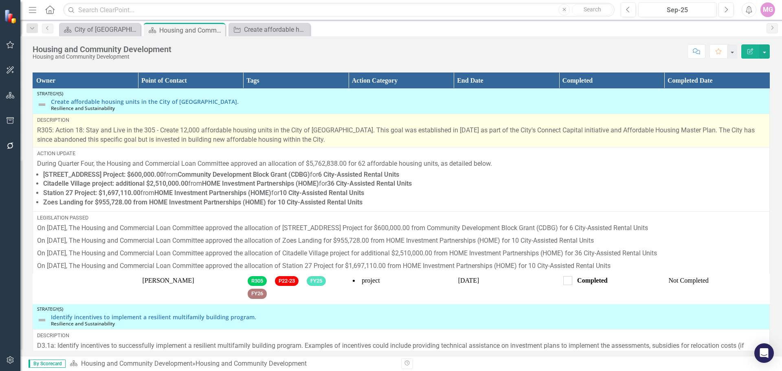
click at [141, 138] on span "R305: Action 18: Stay and Live in the 305 - Create 12,000 affordable housing un…" at bounding box center [396, 134] width 718 height 17
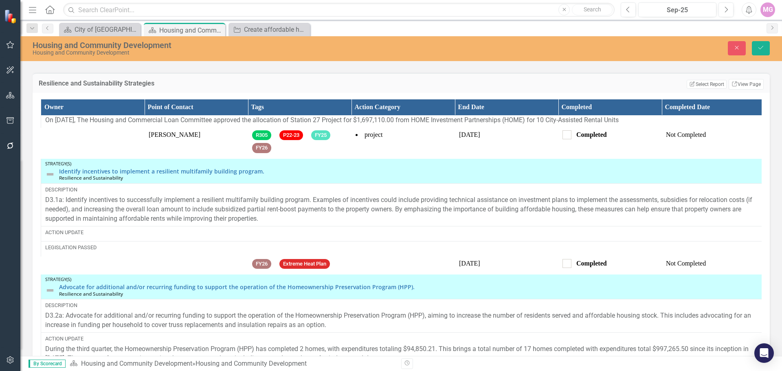
scroll to position [290, 0]
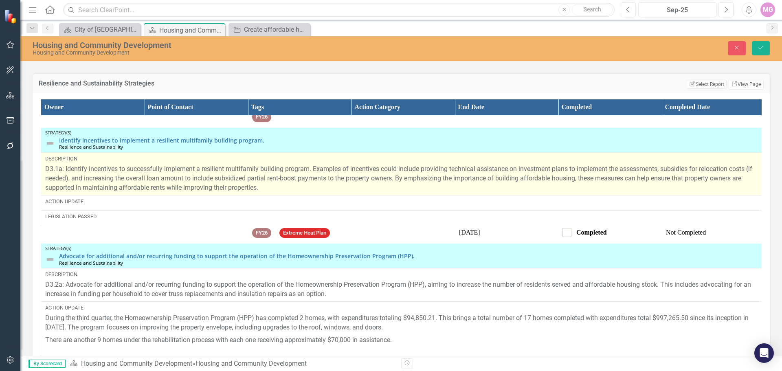
click at [55, 172] on span "D3.1a: Identify incentives to successfully implement a resilient multifamily bu…" at bounding box center [398, 178] width 707 height 26
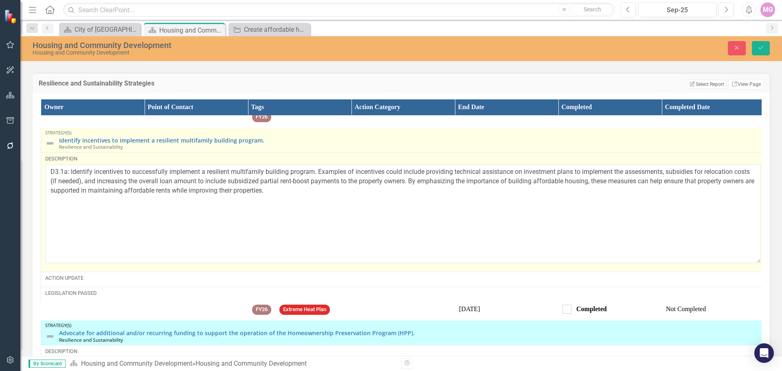
click at [50, 148] on img at bounding box center [50, 144] width 10 height 10
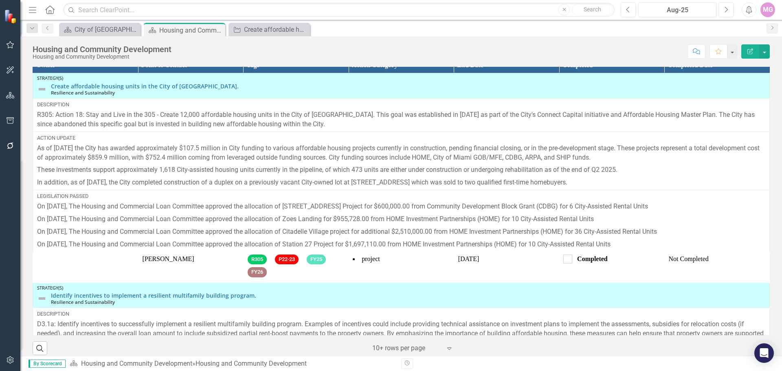
scroll to position [1088, 0]
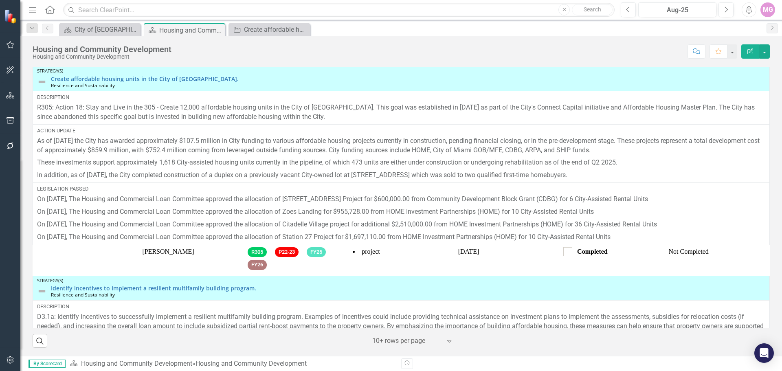
click at [770, 11] on div "MG" at bounding box center [768, 9] width 15 height 15
click at [744, 108] on link "Logout Log Out" at bounding box center [743, 102] width 64 height 15
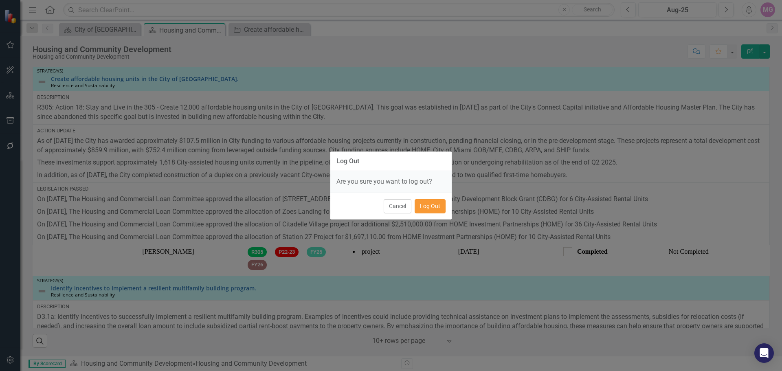
click at [439, 212] on button "Log Out" at bounding box center [430, 206] width 31 height 14
